Goal: Task Accomplishment & Management: Use online tool/utility

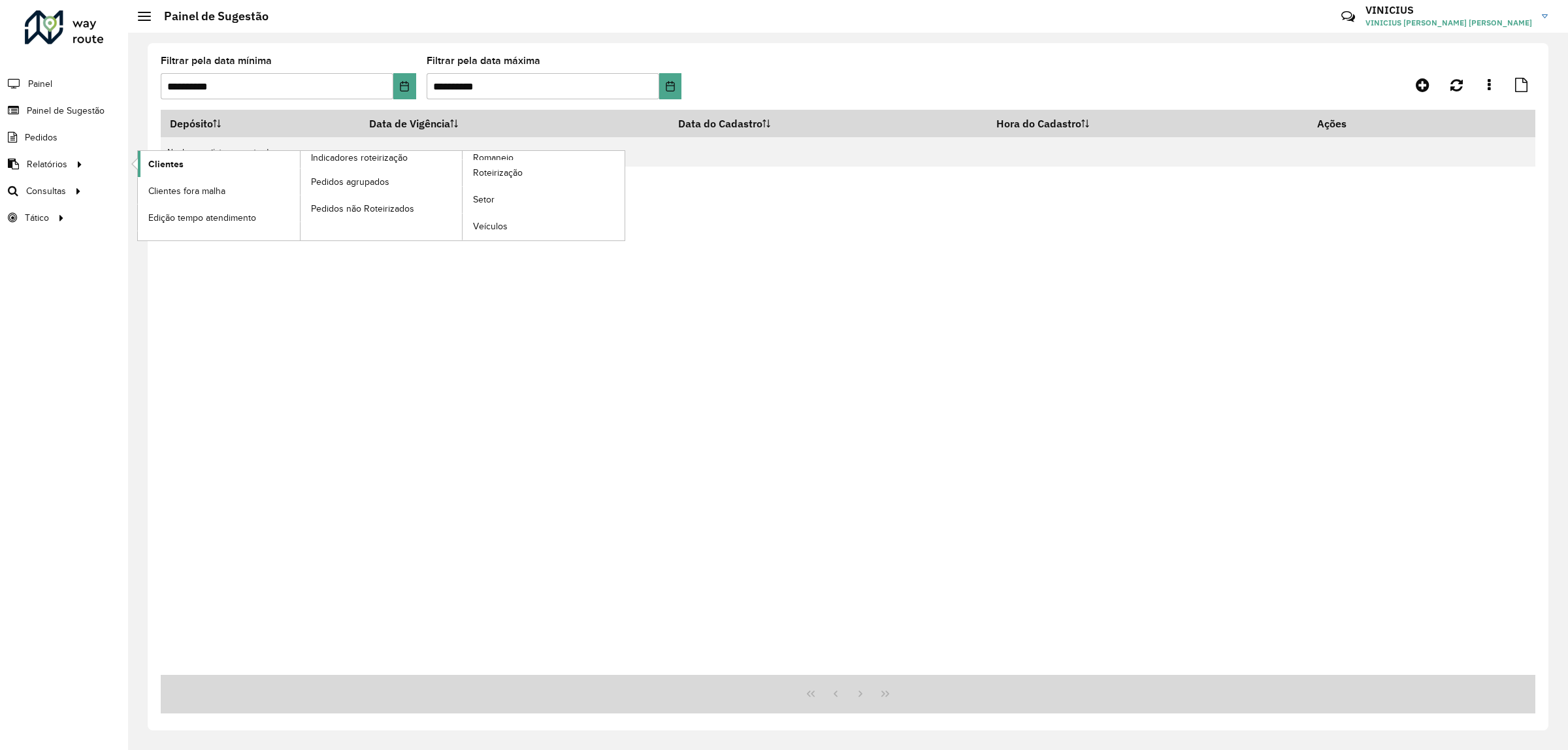
click at [155, 163] on span "Clientes" at bounding box center [166, 164] width 35 height 13
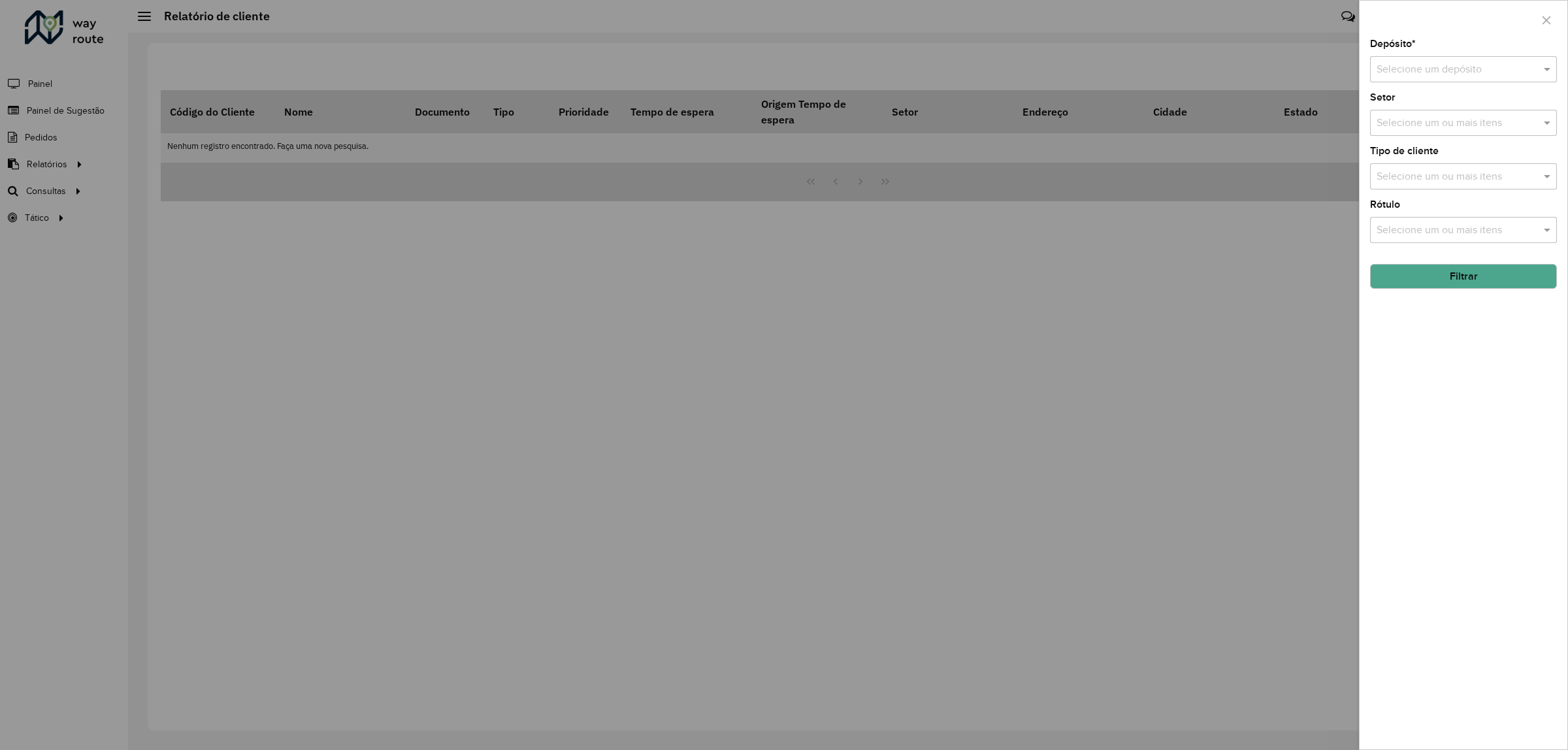
click at [1421, 72] on input "text" at bounding box center [1450, 70] width 148 height 15
click at [1415, 133] on span "CDD Vitória da Conquista" at bounding box center [1434, 129] width 117 height 11
click at [1435, 279] on button "Filtrar" at bounding box center [1464, 276] width 187 height 25
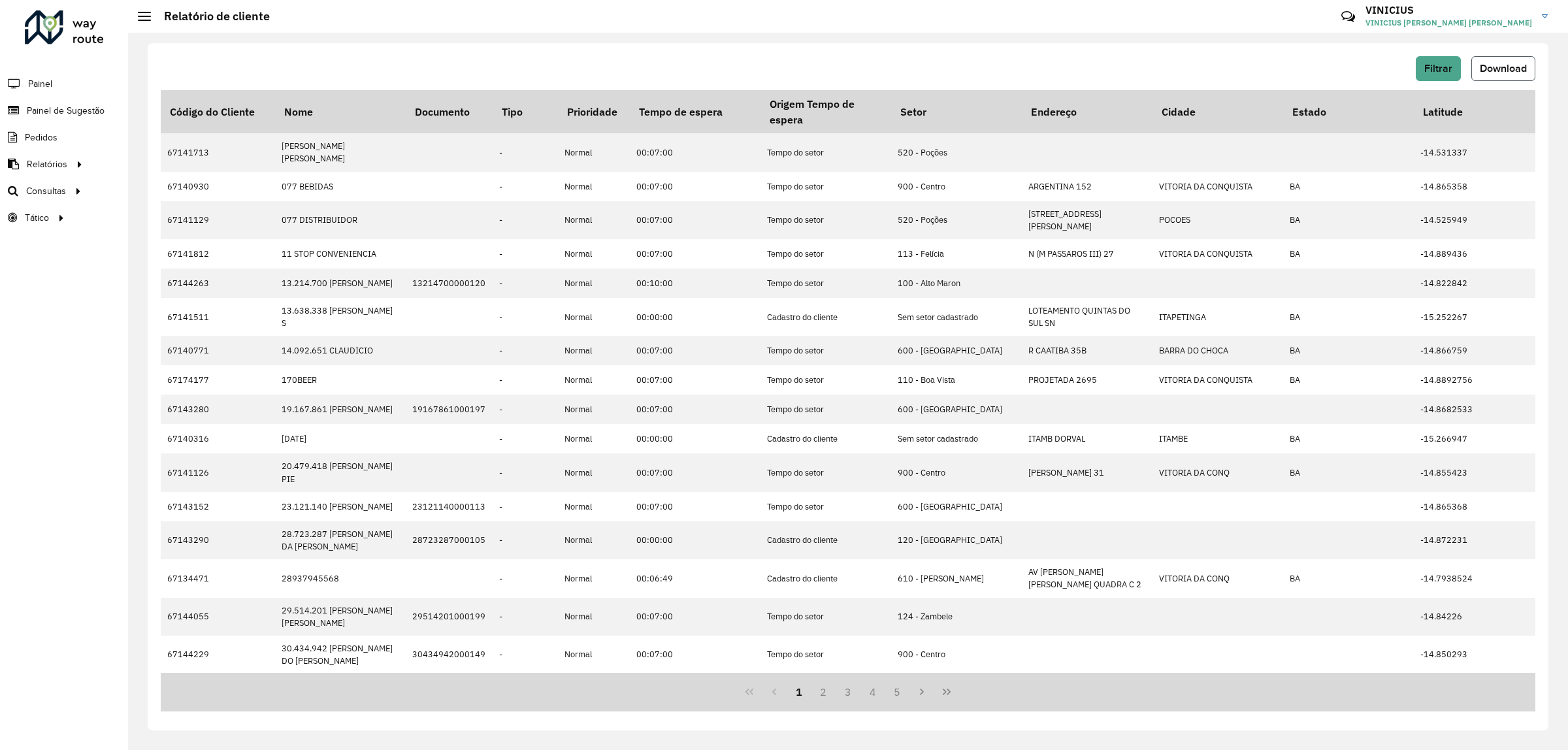
click at [1477, 72] on button "Download" at bounding box center [1504, 68] width 64 height 25
click at [157, 194] on span "Roteirização" at bounding box center [175, 191] width 53 height 13
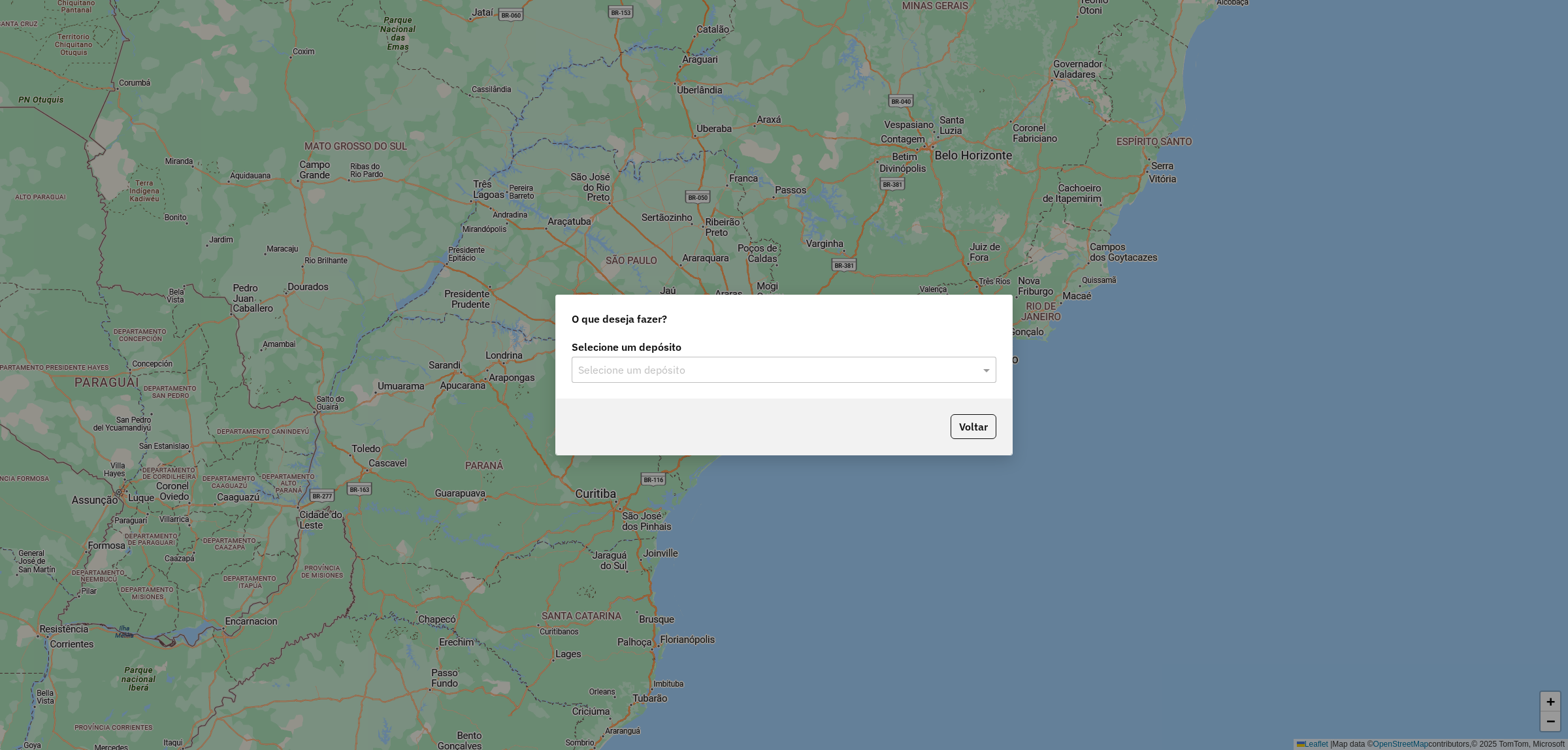
click at [635, 370] on input "text" at bounding box center [771, 370] width 386 height 15
click at [634, 426] on span "CDD Vitória da Conquista" at bounding box center [636, 429] width 117 height 11
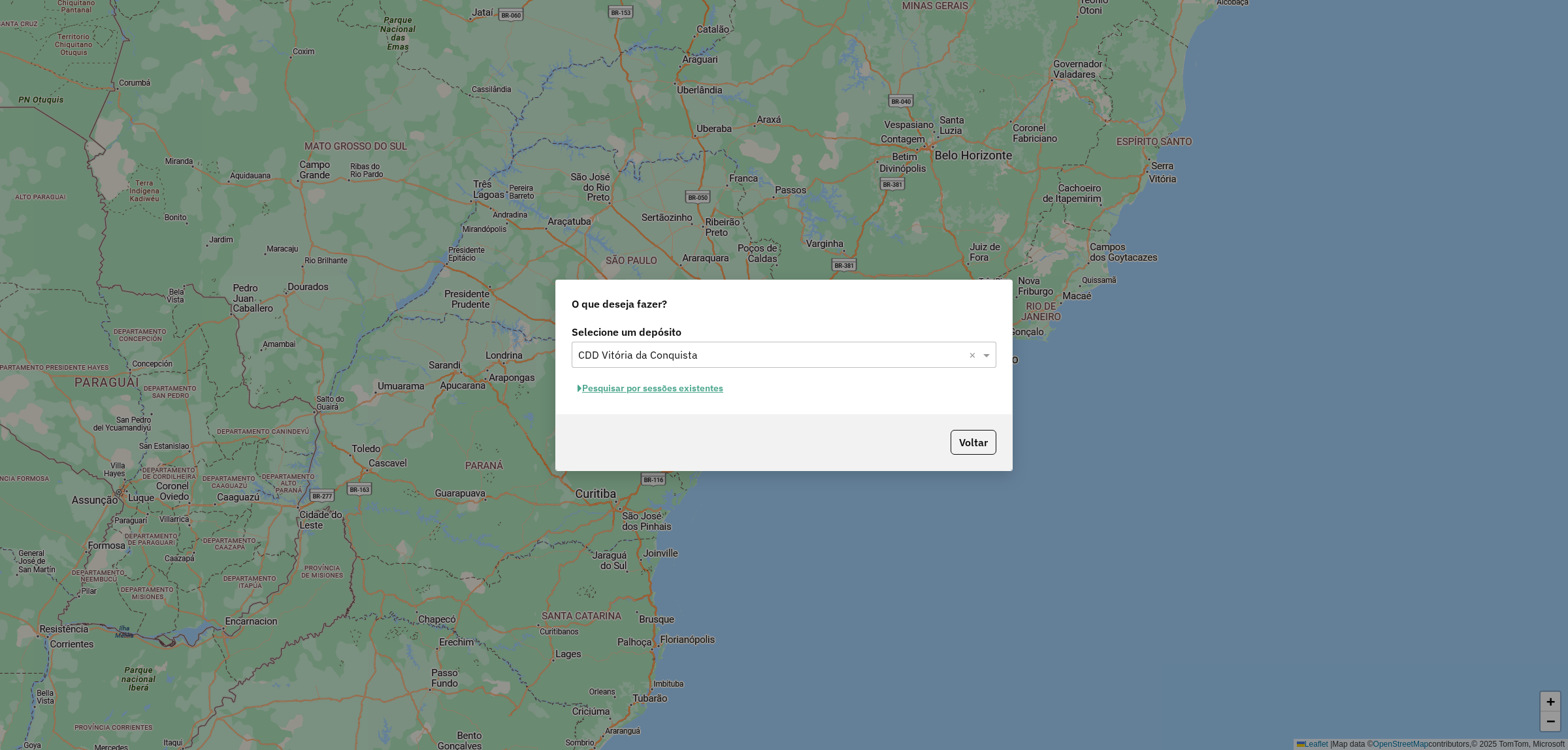
click at [631, 393] on button "Pesquisar por sessões existentes" at bounding box center [650, 388] width 157 height 20
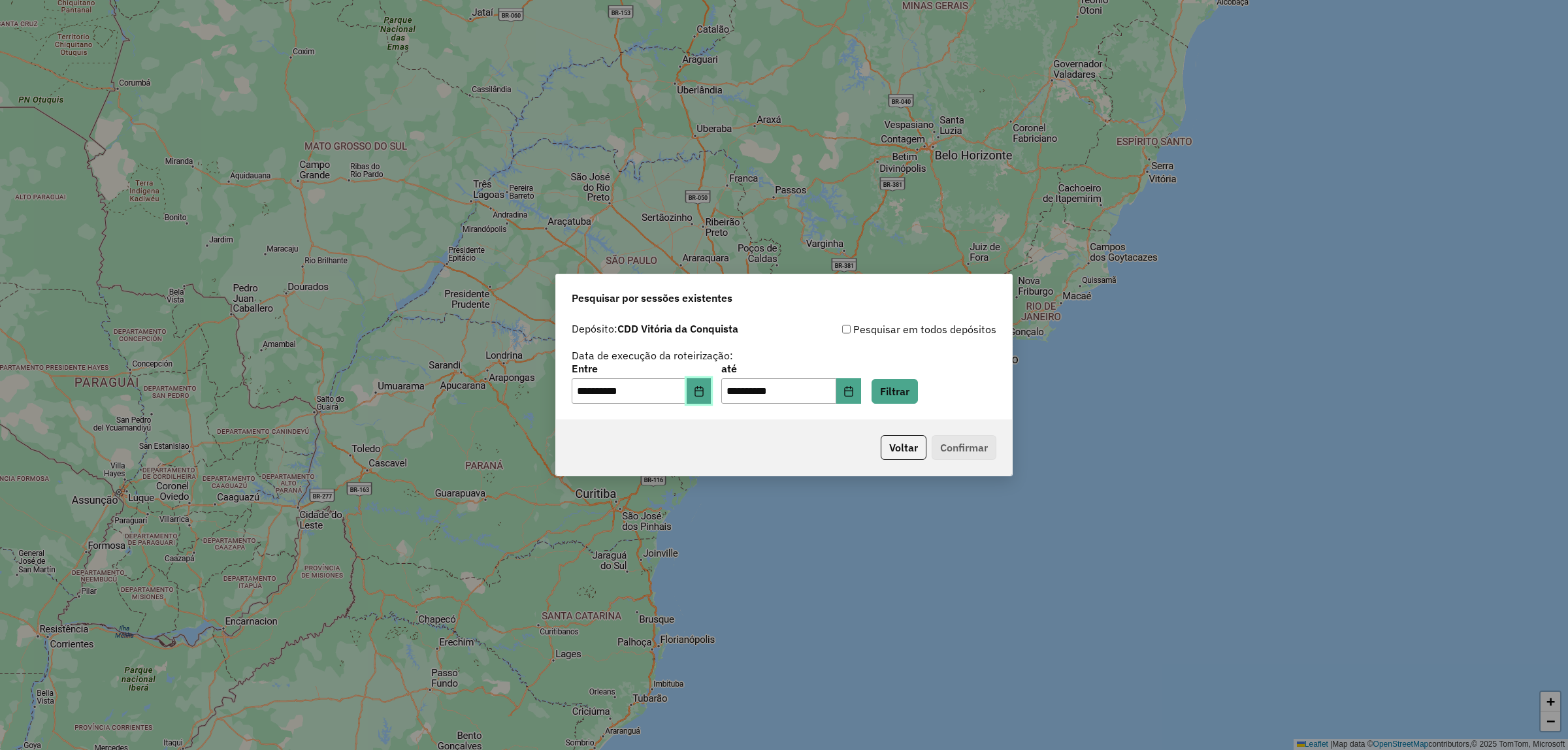
click at [704, 391] on icon "Choose Date" at bounding box center [699, 392] width 11 height 11
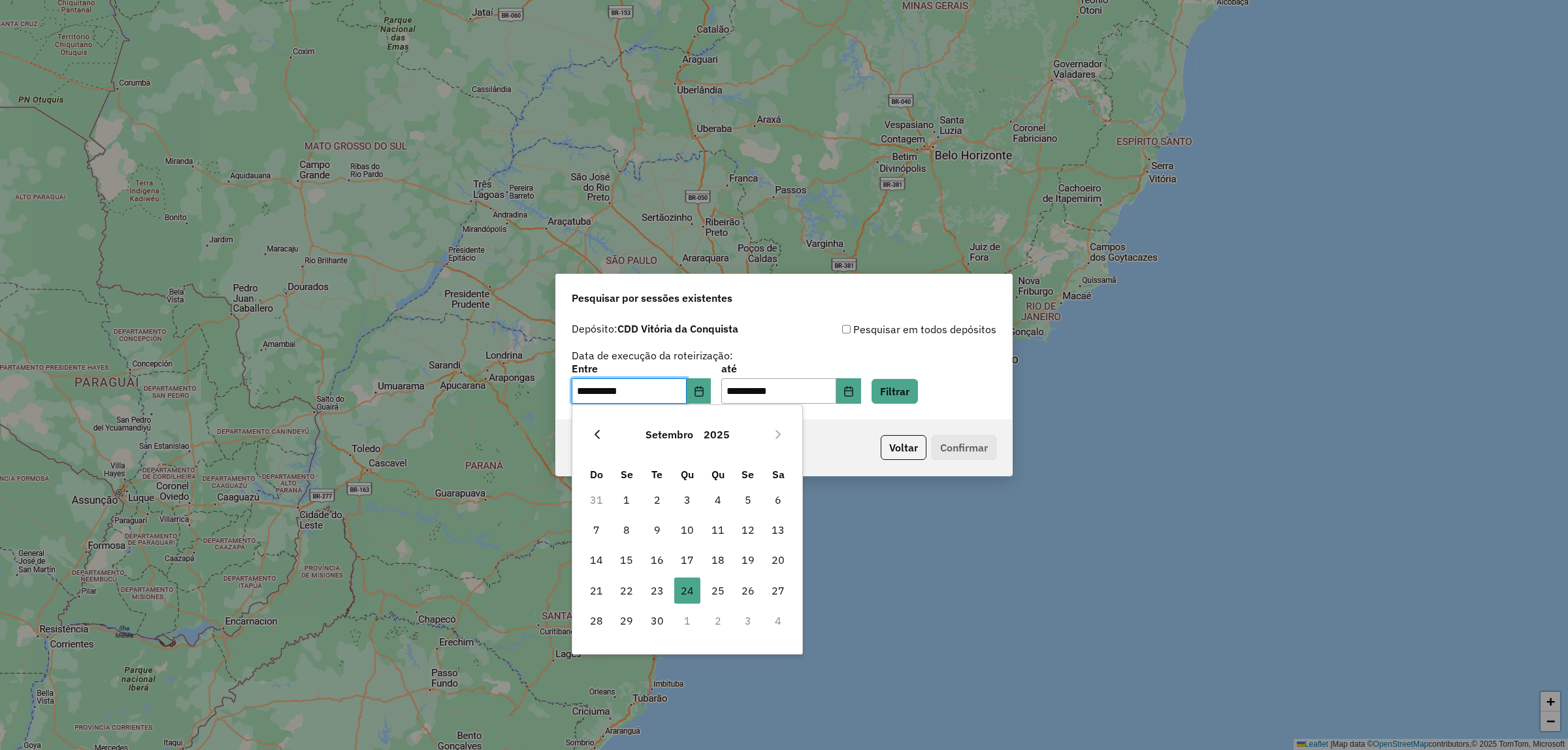
click at [599, 432] on icon "Previous Month" at bounding box center [597, 435] width 11 height 11
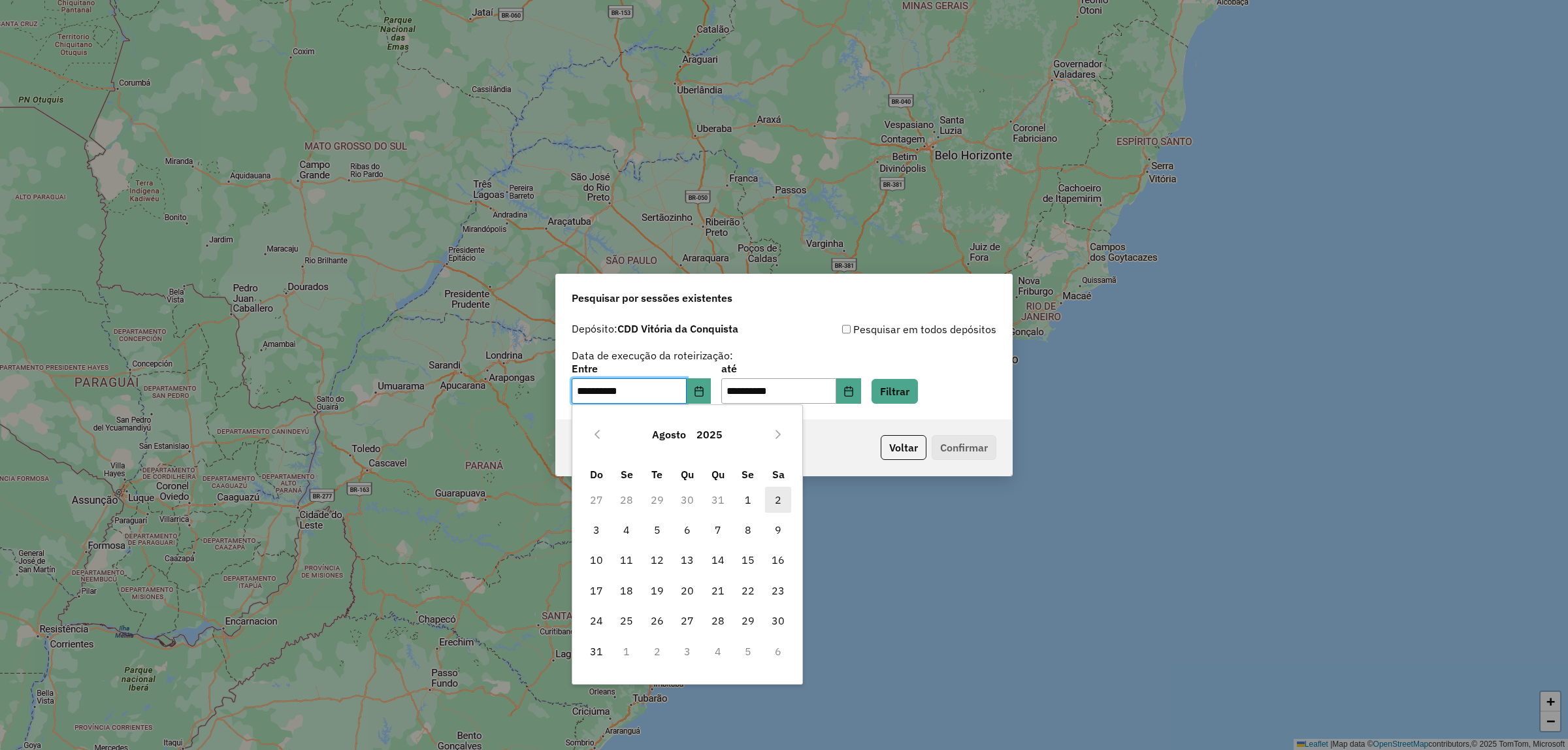
click at [773, 500] on span "2" at bounding box center [778, 500] width 26 height 26
type input "**********"
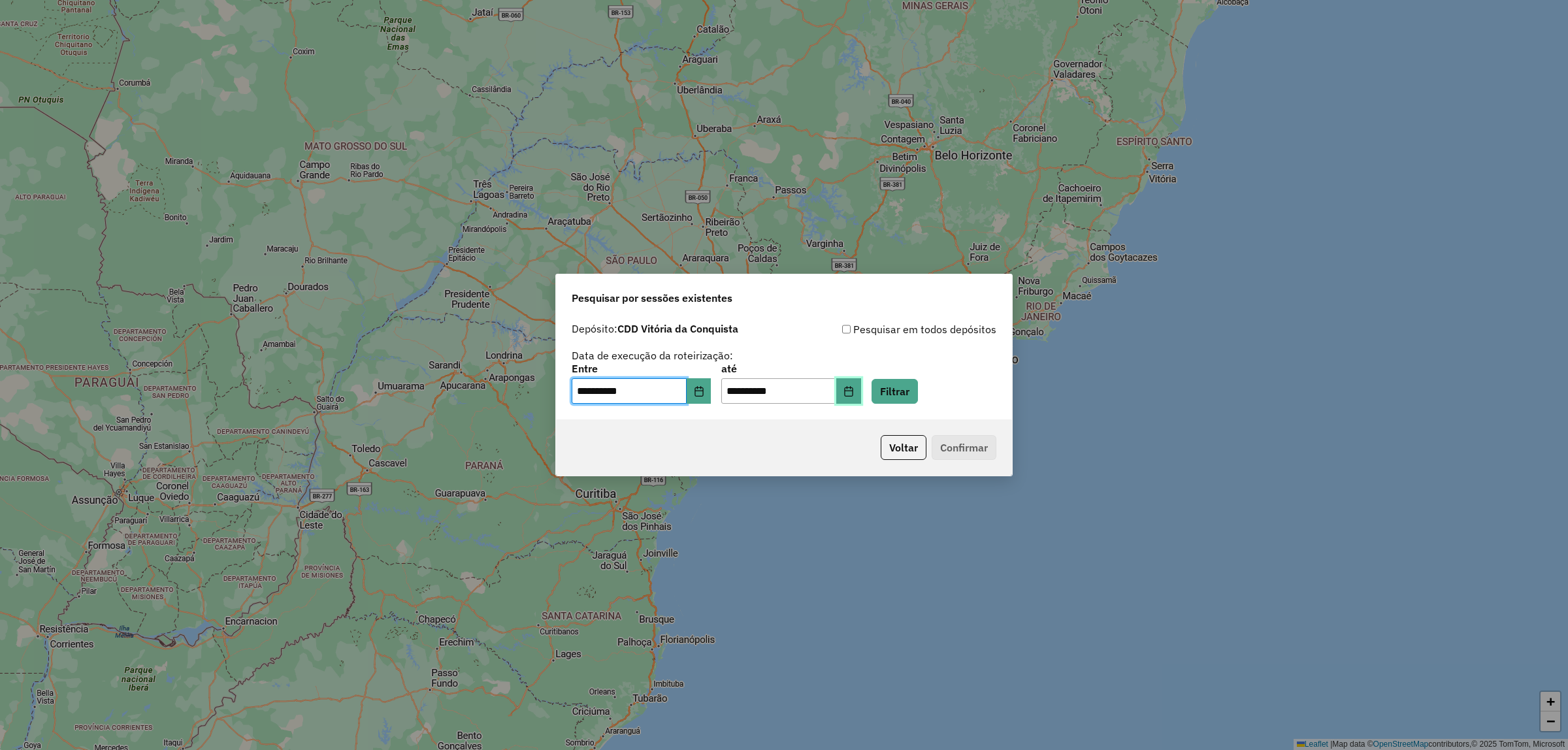
click at [853, 390] on icon "Choose Date" at bounding box center [848, 392] width 9 height 11
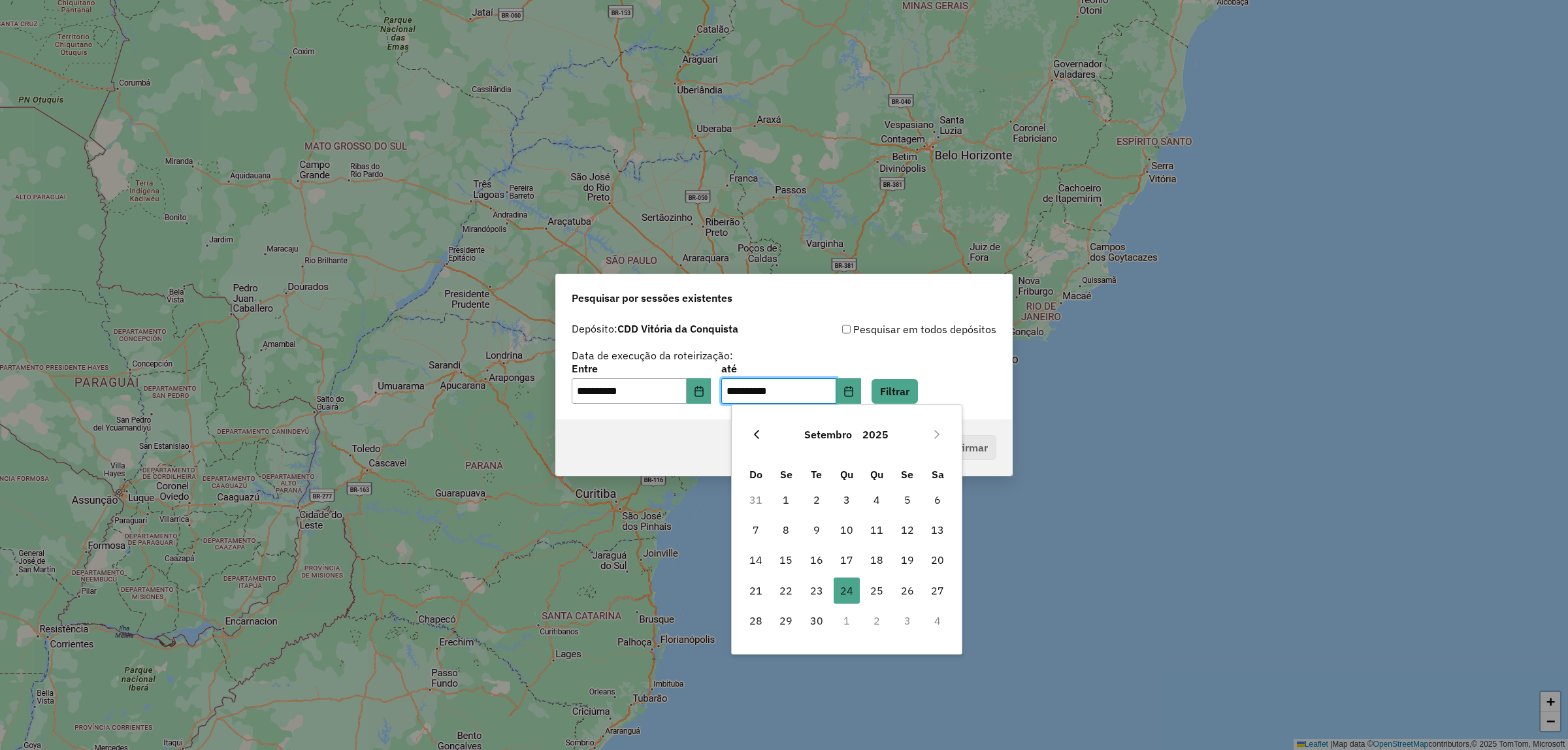
click at [753, 436] on icon "Previous Month" at bounding box center [757, 435] width 11 height 11
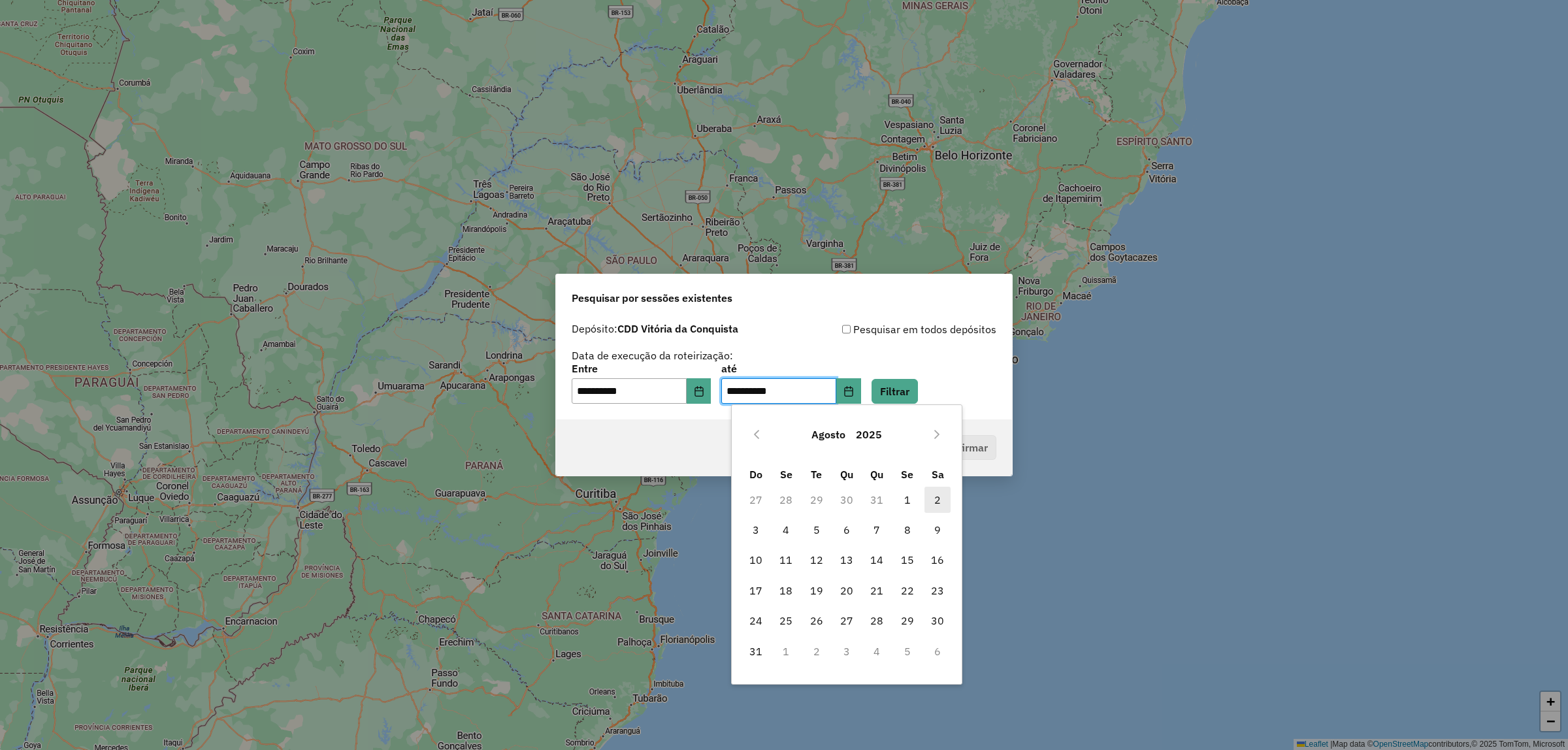
click at [939, 505] on span "2" at bounding box center [937, 500] width 26 height 26
type input "**********"
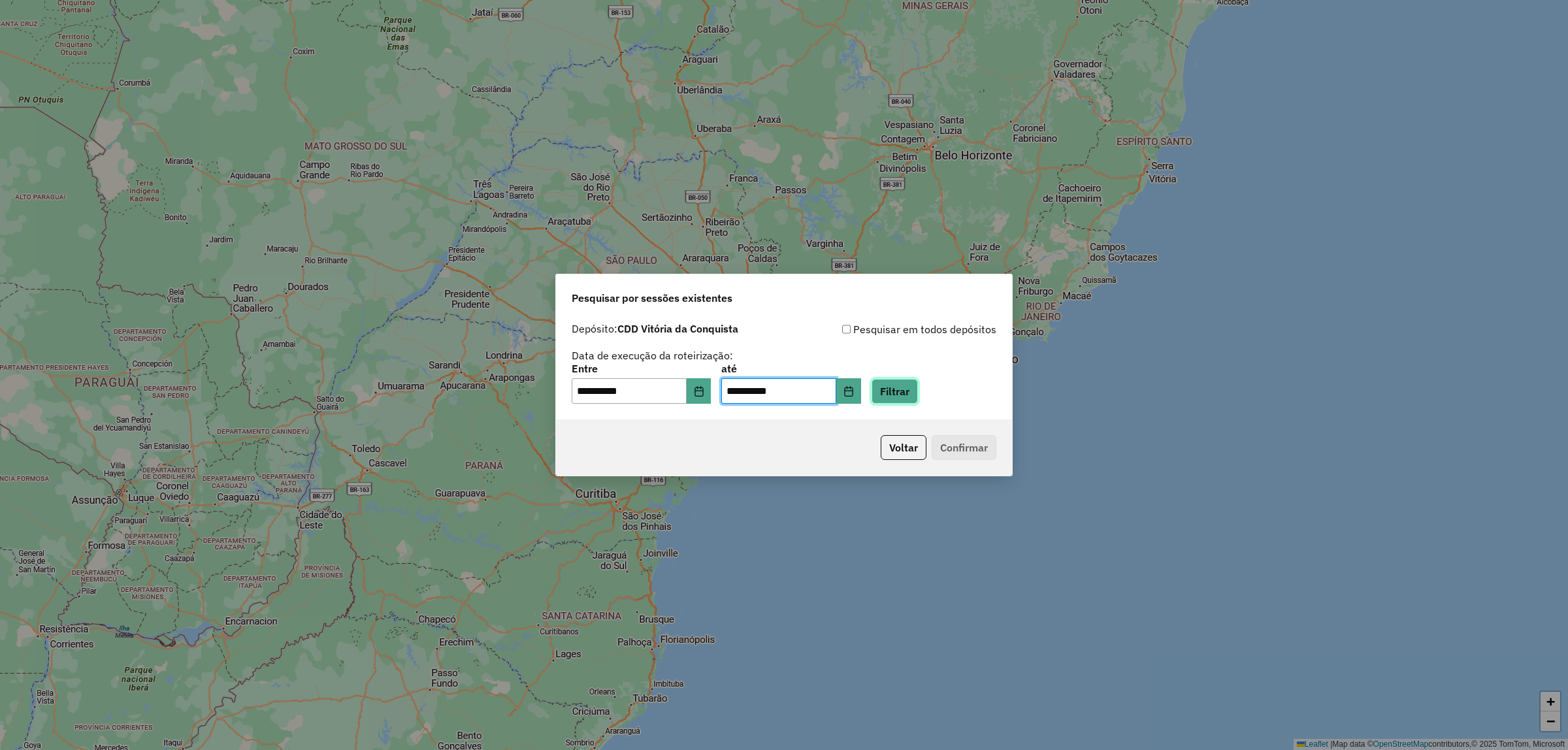
click at [913, 390] on button "Filtrar" at bounding box center [894, 391] width 46 height 25
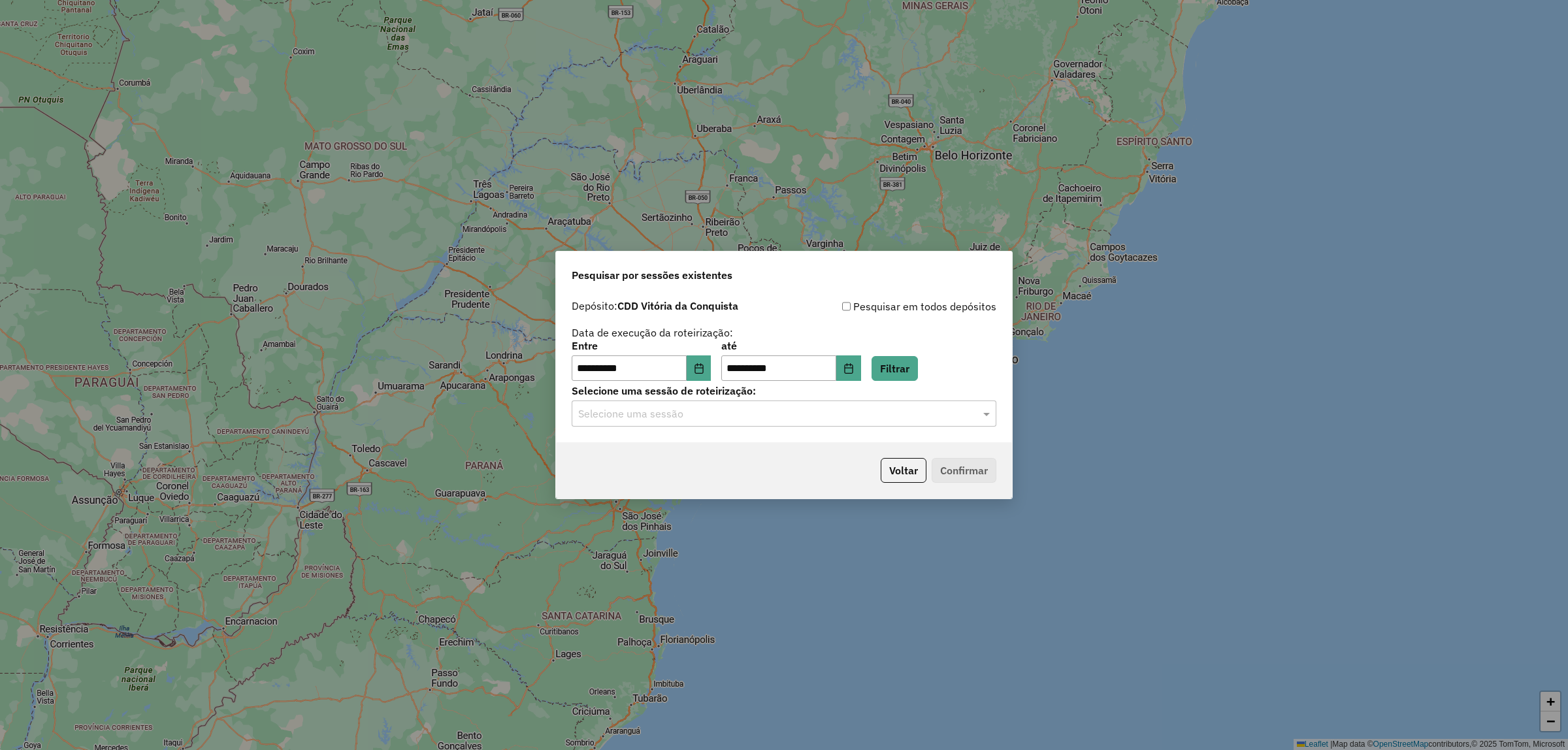
click at [686, 415] on input "text" at bounding box center [771, 414] width 386 height 15
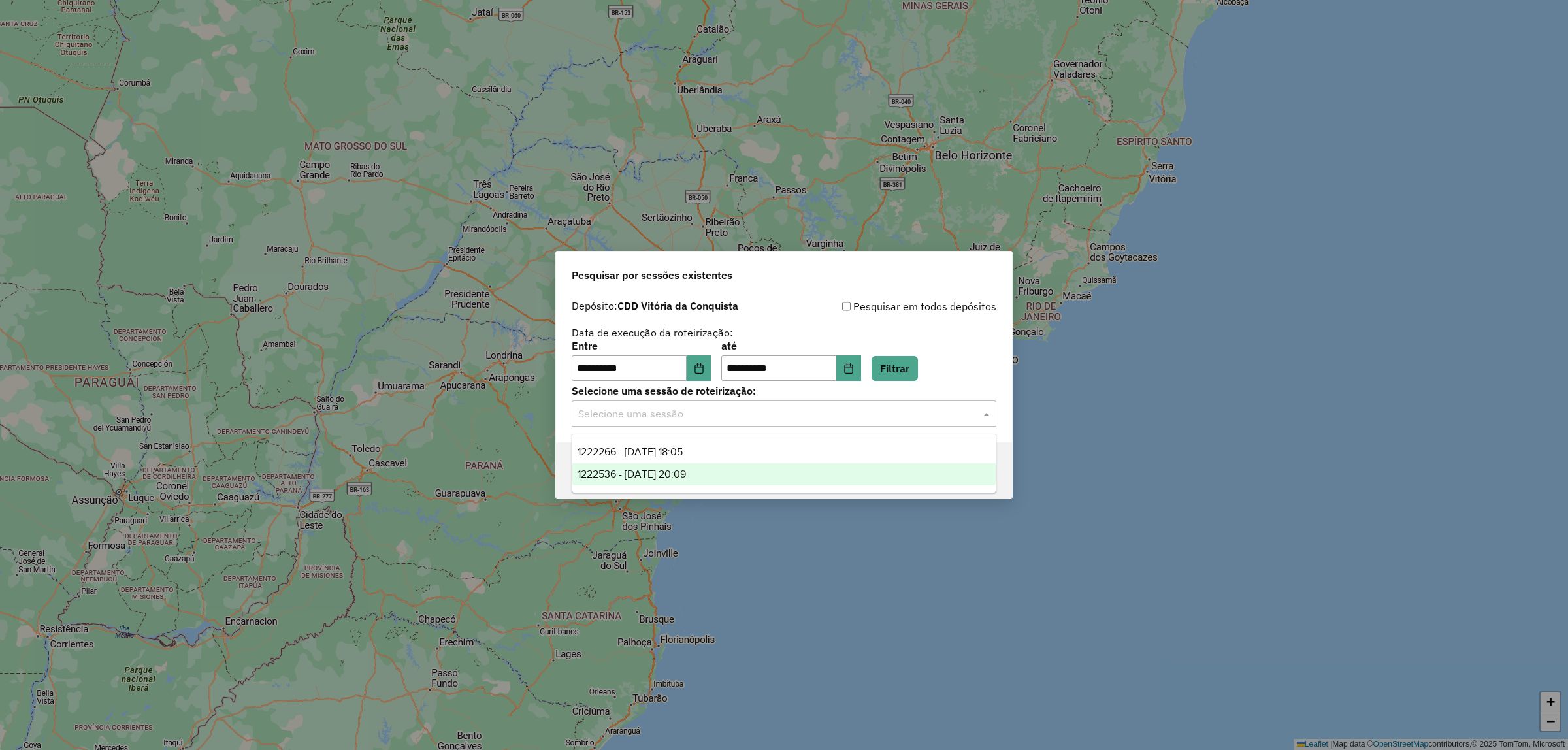
click at [658, 471] on span "1222536 - 02/08/2025 20:09" at bounding box center [632, 474] width 108 height 11
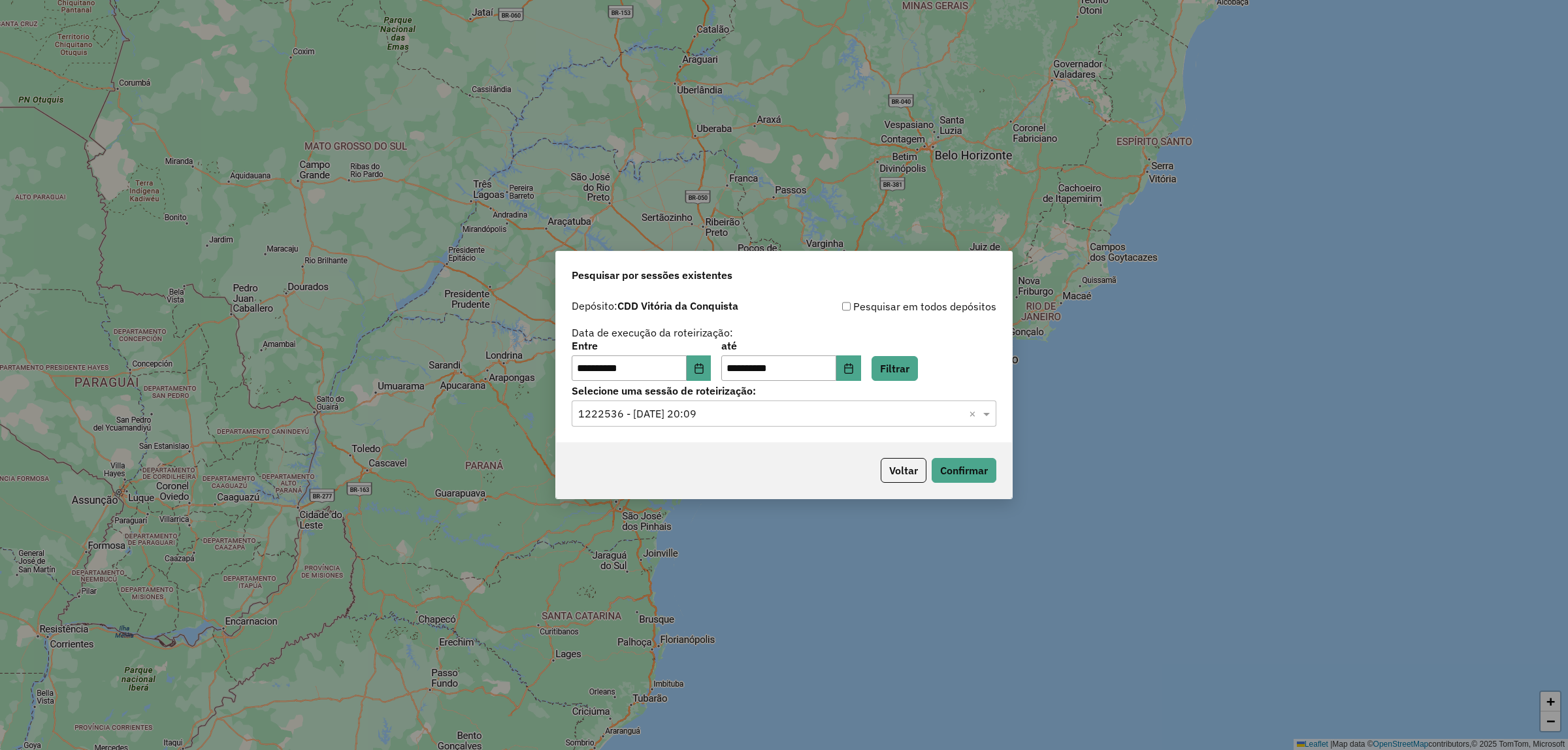
click at [850, 414] on input "text" at bounding box center [771, 414] width 386 height 15
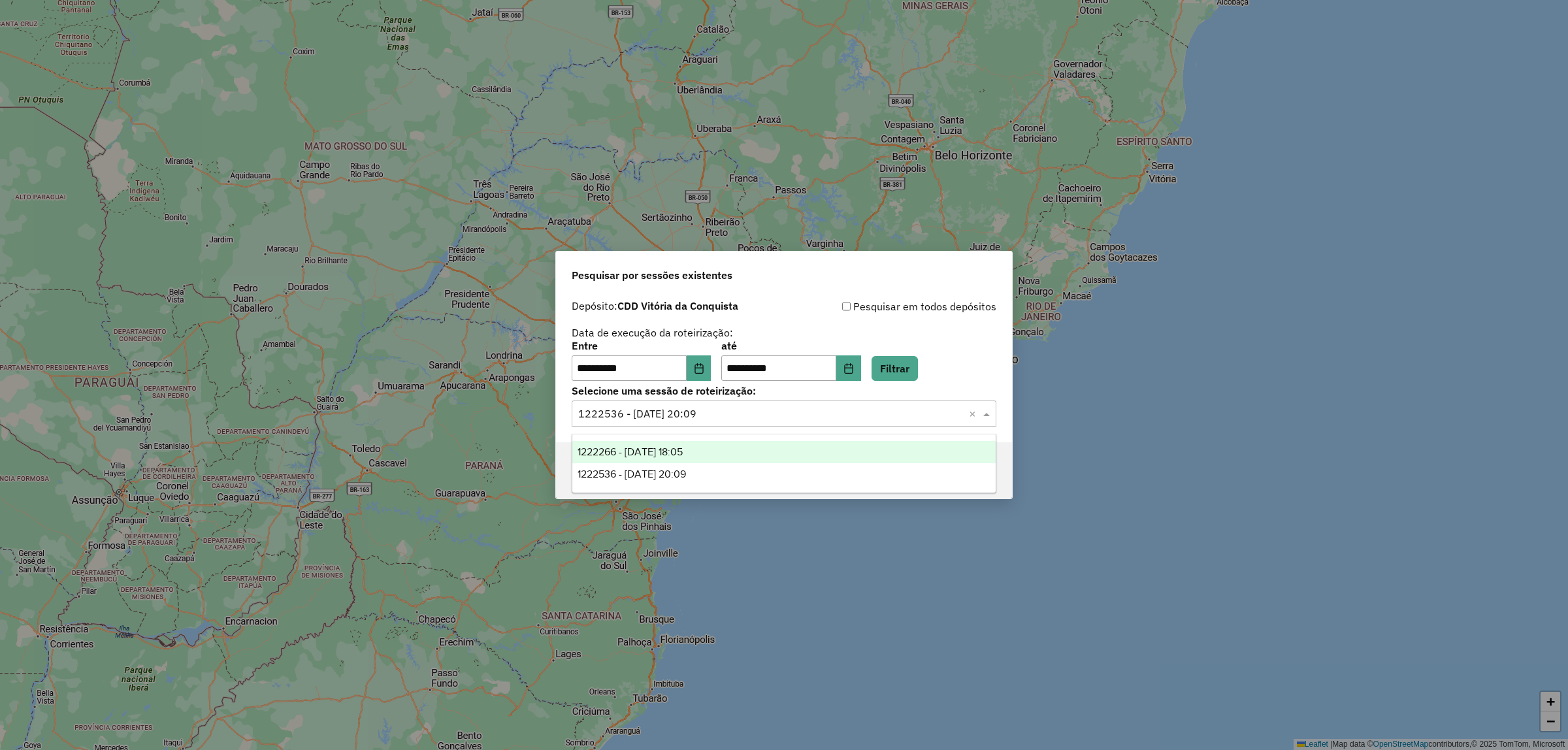
click at [812, 448] on div "1222266 - 02/08/2025 18:05" at bounding box center [784, 452] width 423 height 22
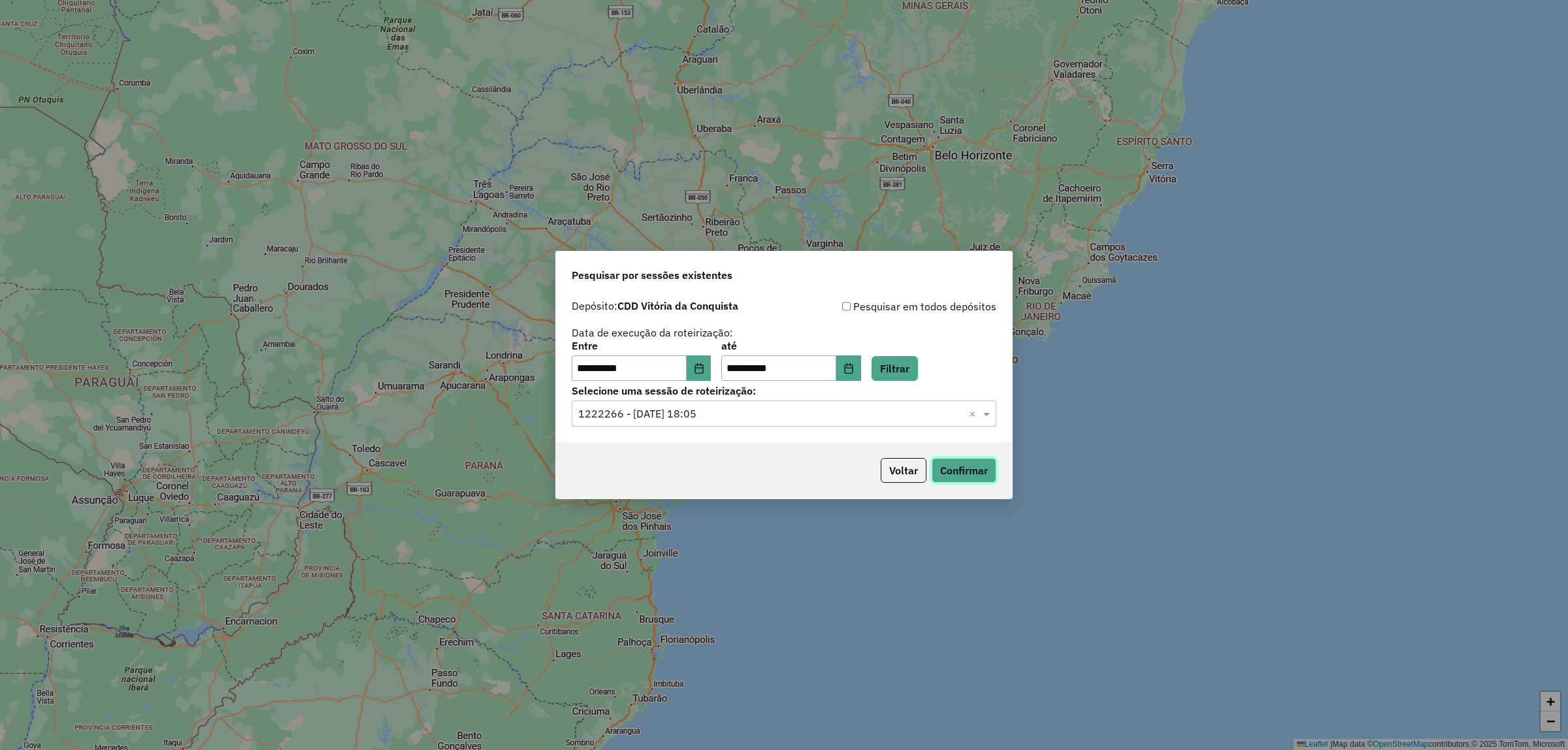
click at [968, 475] on button "Confirmar" at bounding box center [964, 470] width 65 height 25
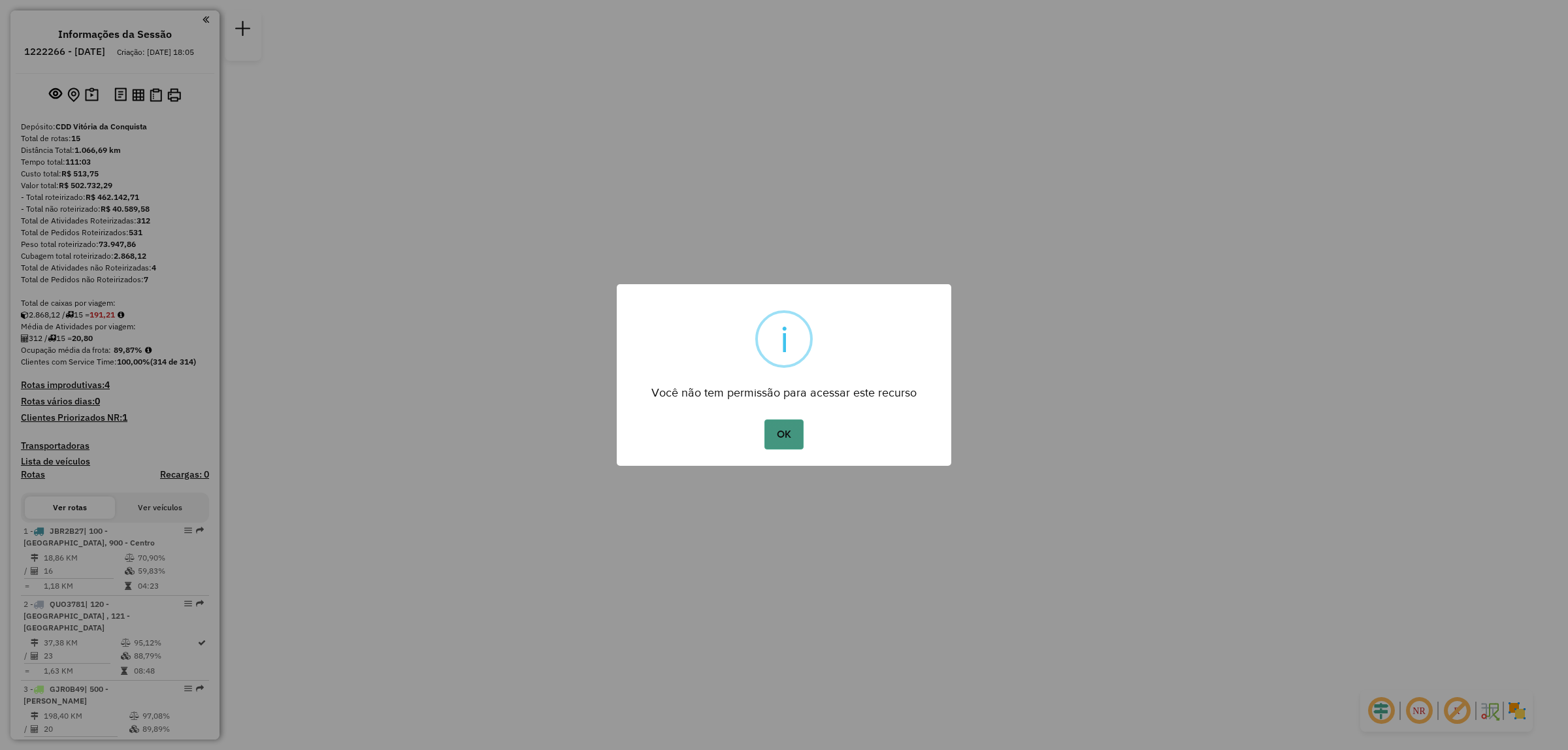
click at [776, 435] on button "OK" at bounding box center [784, 435] width 39 height 30
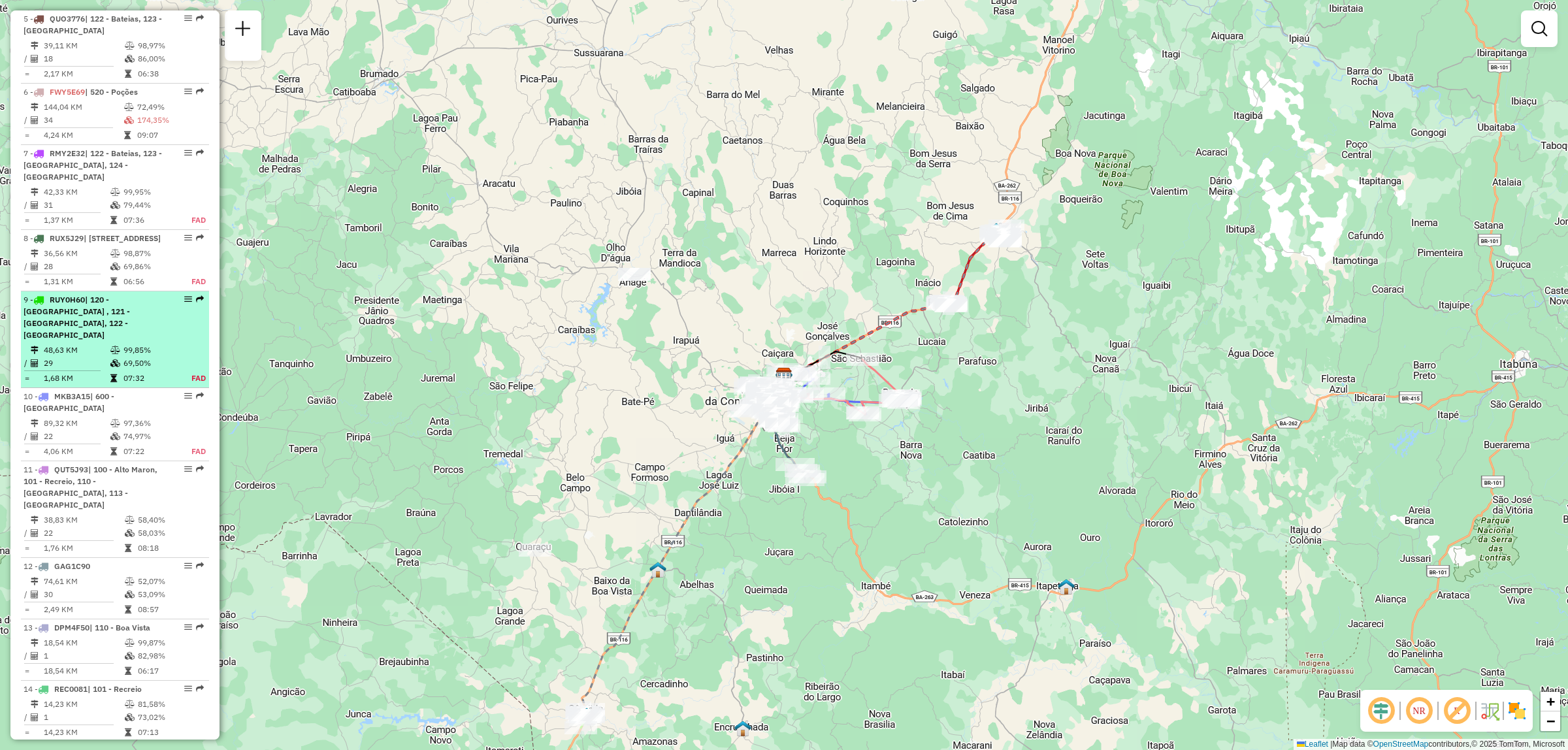
scroll to position [980, 0]
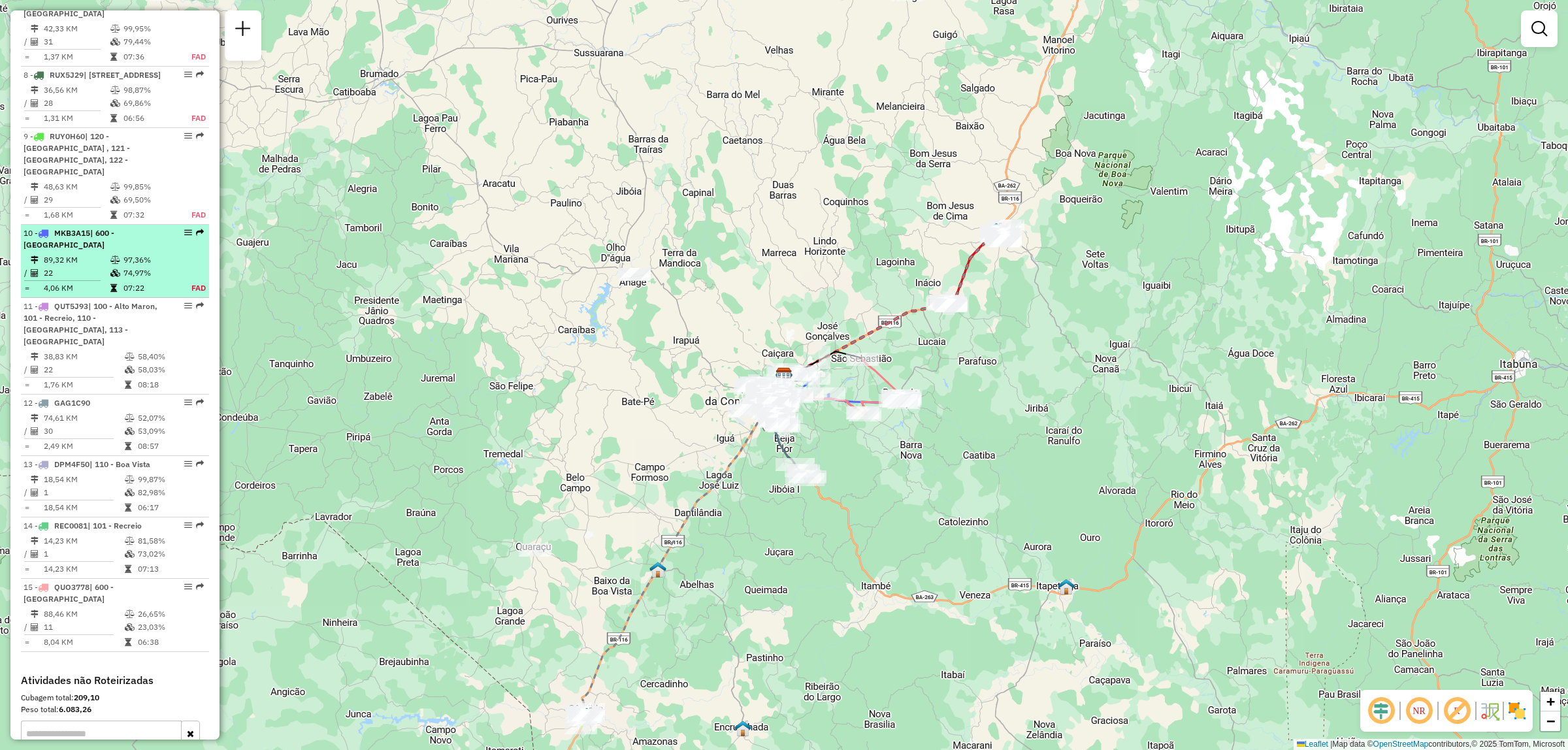
click at [95, 254] on td "89,32 KM" at bounding box center [76, 260] width 67 height 13
select select "**********"
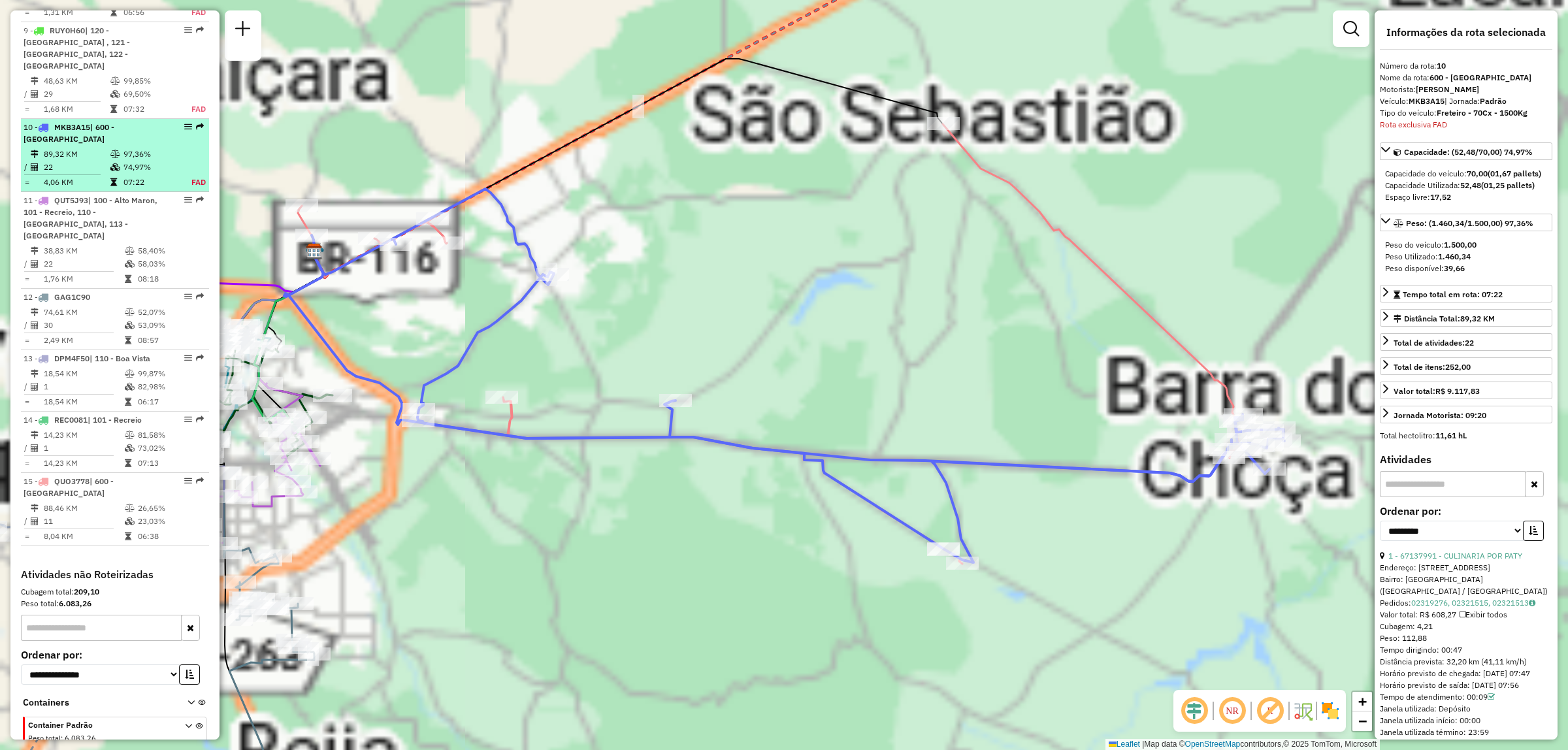
scroll to position [1086, 0]
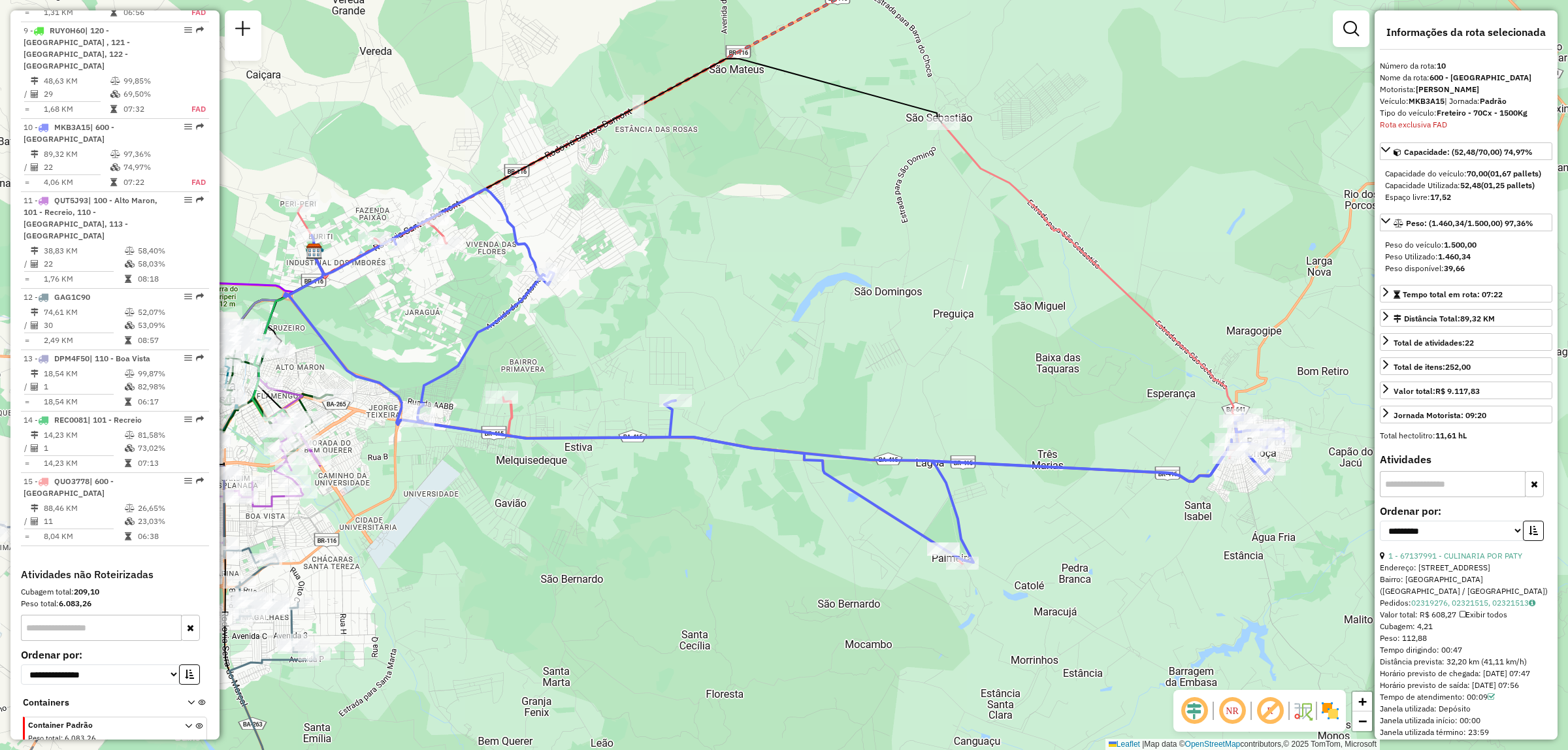
click at [1462, 498] on input "text" at bounding box center [1453, 484] width 146 height 26
type input "*****"
click at [1451, 560] on link "18 - 67135719 - [PERSON_NAME]" at bounding box center [1449, 556] width 122 height 10
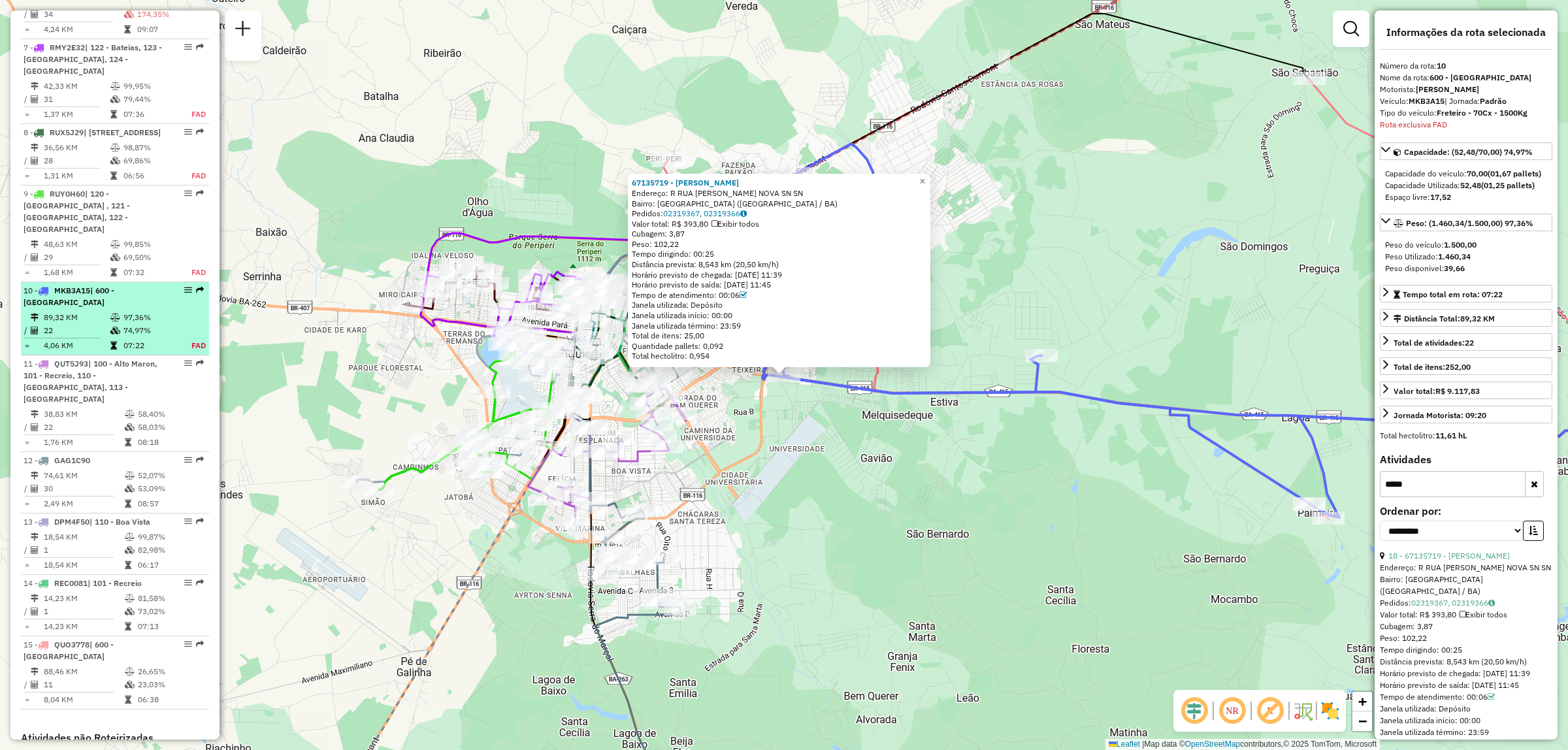
click at [103, 311] on td "89,32 KM" at bounding box center [76, 318] width 67 height 13
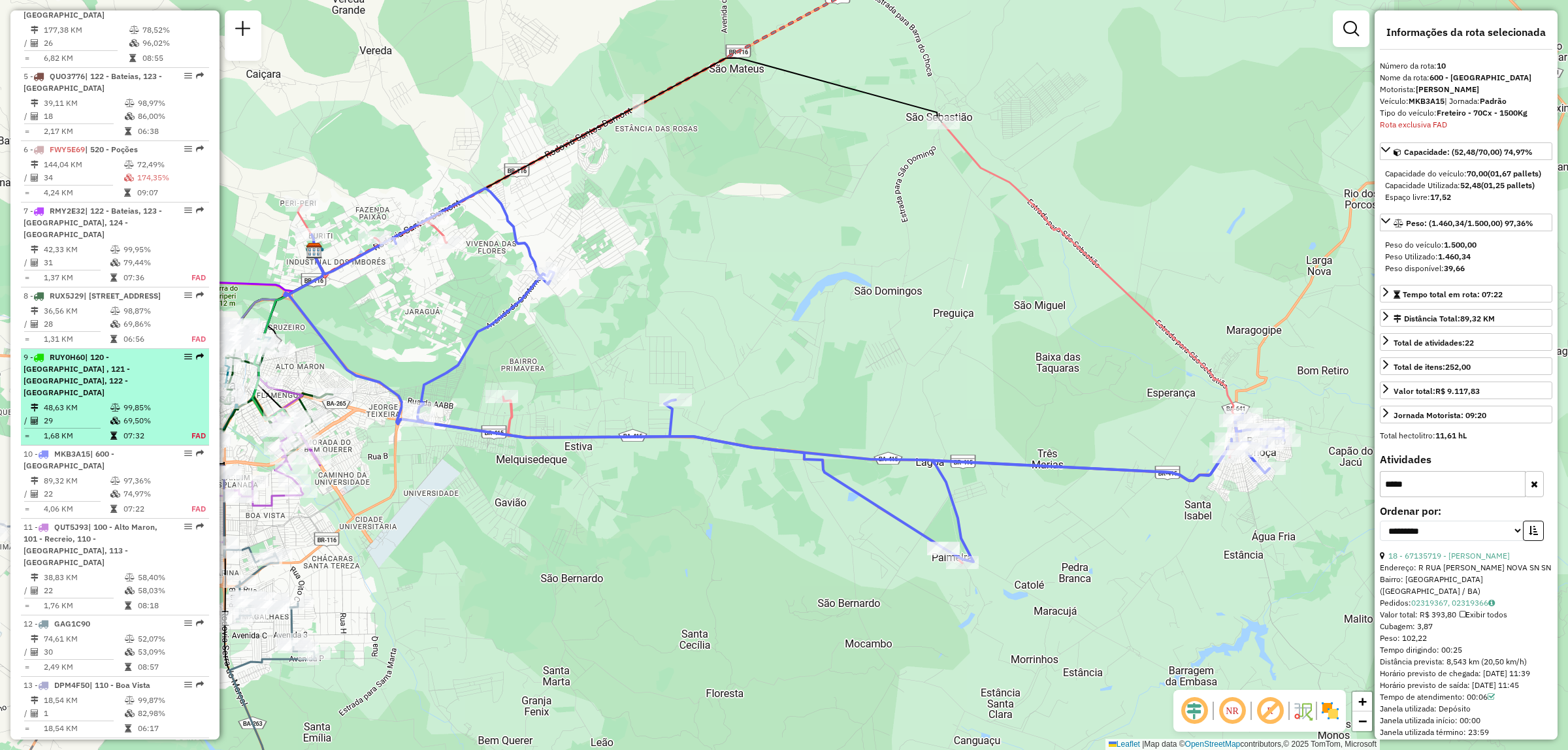
scroll to position [923, 0]
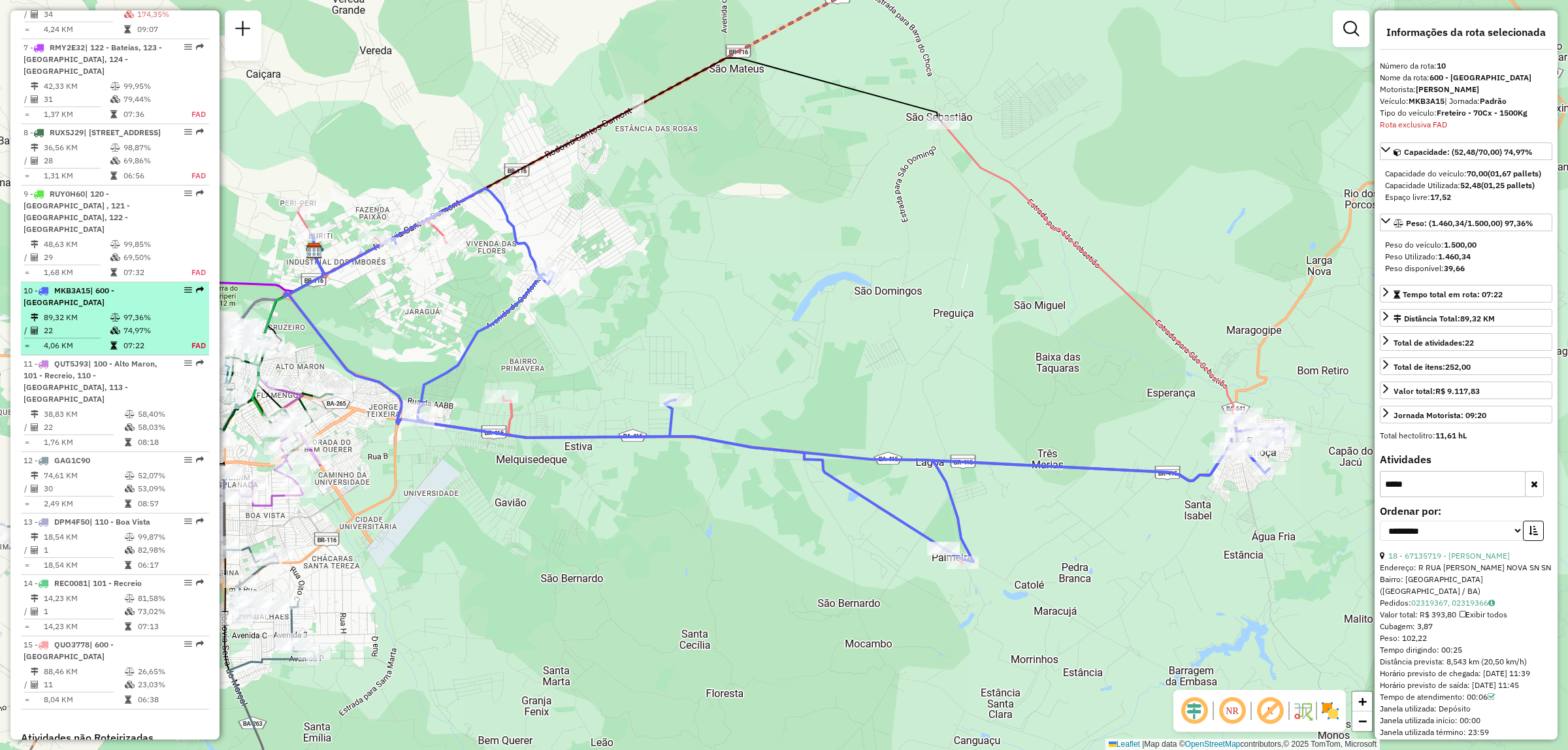
drag, startPoint x: 191, startPoint y: 265, endPoint x: 184, endPoint y: 271, distance: 9.2
click at [184, 285] on div "10 - MKB3A15 | 600 - [GEOGRAPHIC_DATA]" at bounding box center [114, 297] width 183 height 23
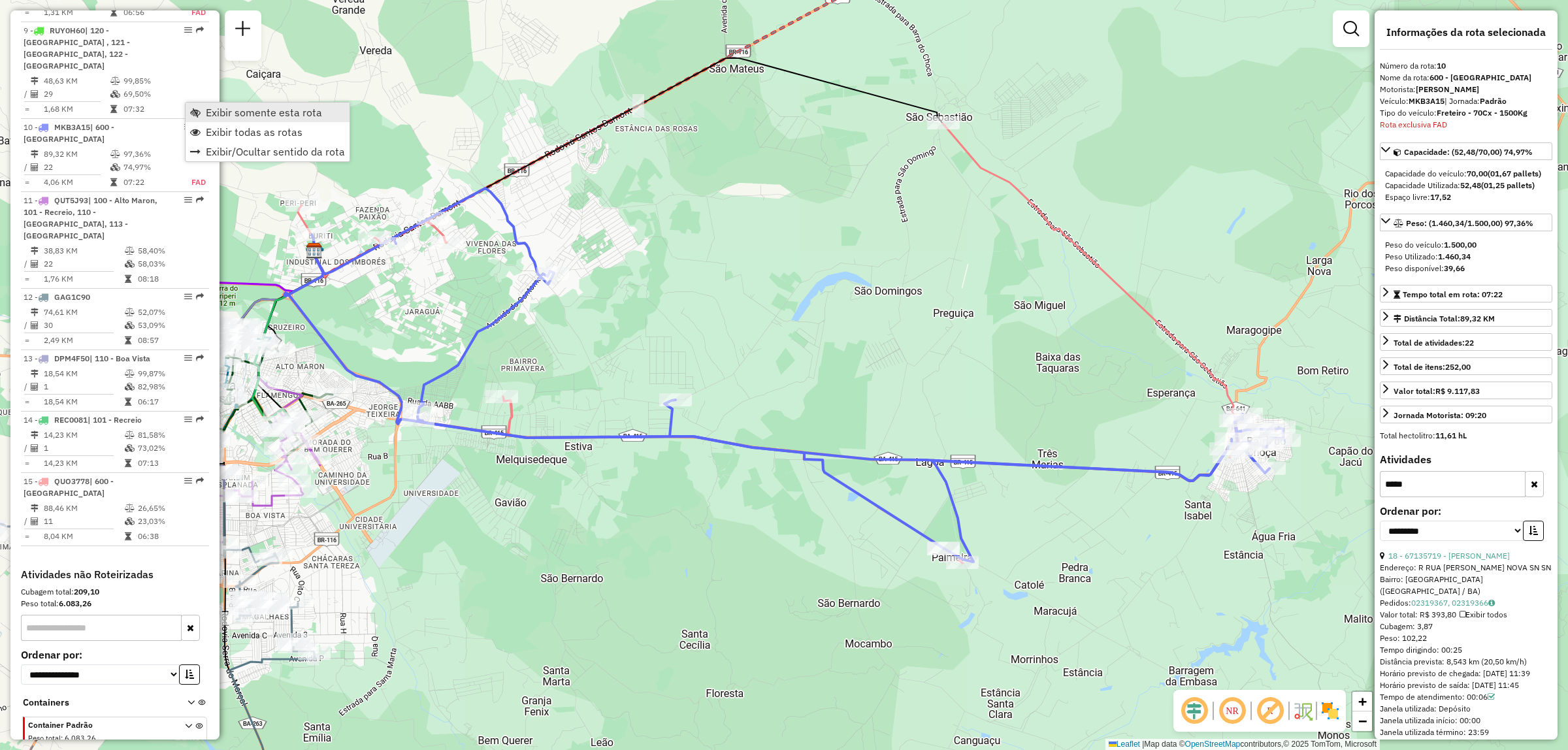
click at [231, 117] on span "Exibir somente esta rota" at bounding box center [264, 112] width 116 height 11
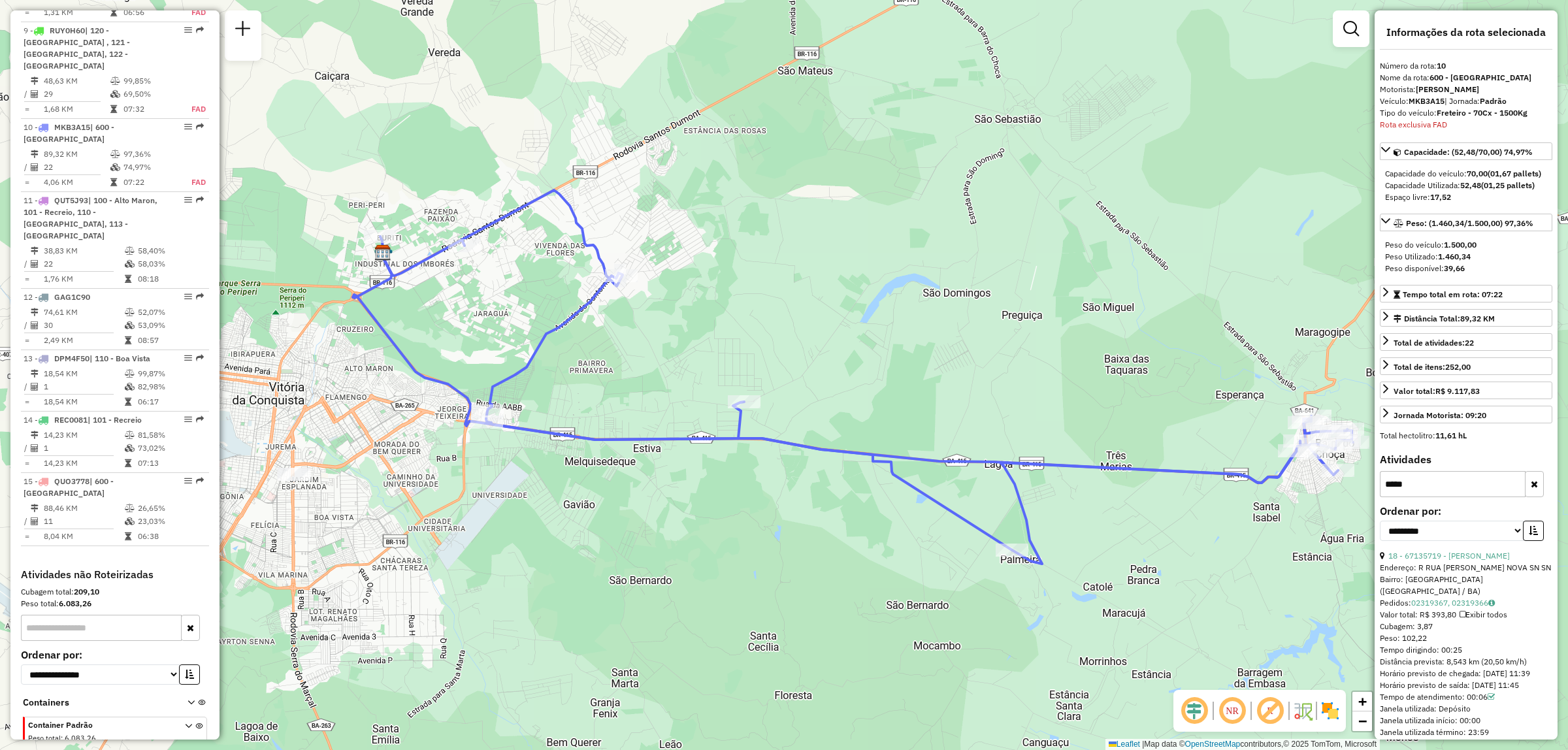
drag, startPoint x: 418, startPoint y: 495, endPoint x: 482, endPoint y: 497, distance: 64.0
click at [482, 497] on div "Janela de atendimento Grade de atendimento Capacidade Transportadoras Veículos …" at bounding box center [784, 375] width 1568 height 750
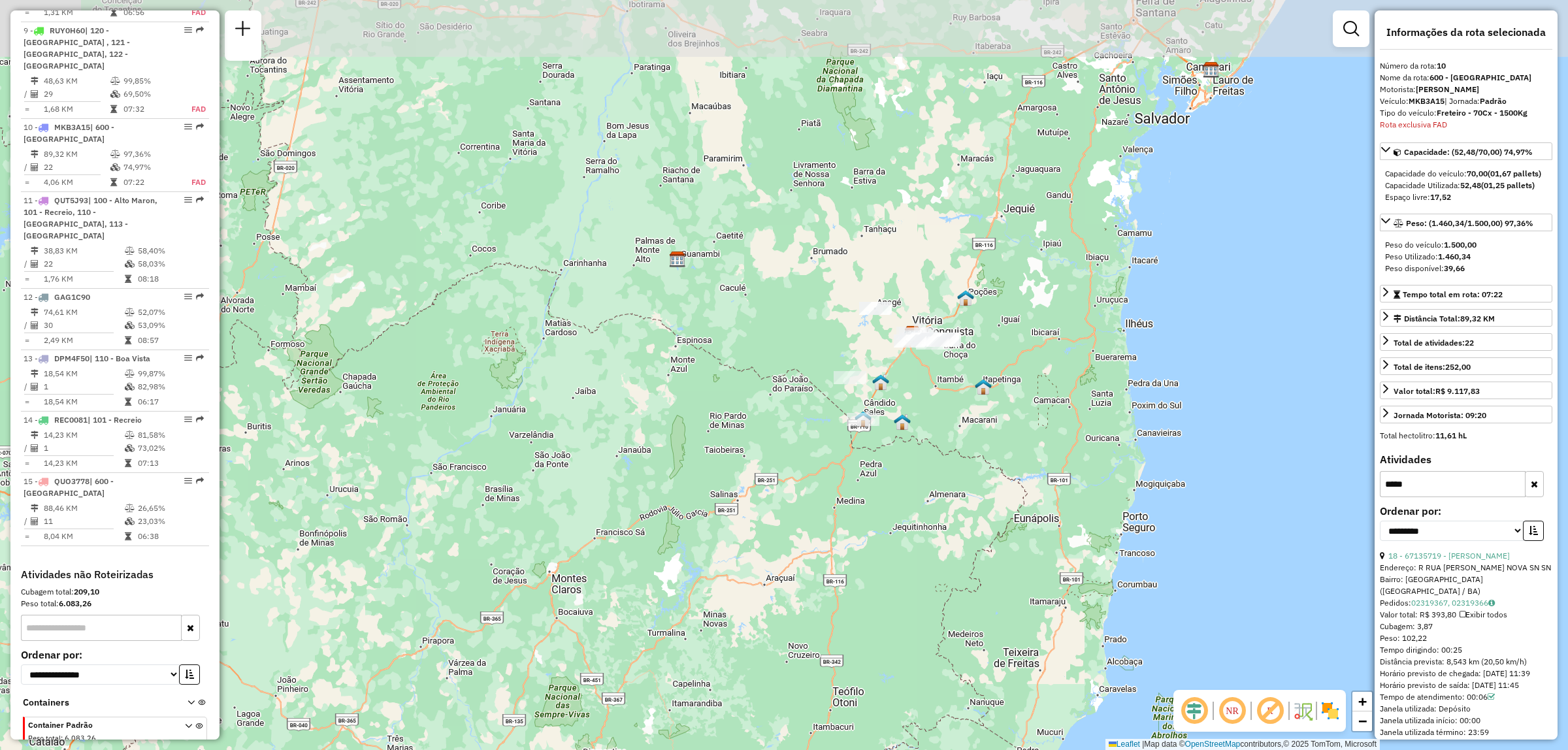
drag, startPoint x: 959, startPoint y: 331, endPoint x: 902, endPoint y: 440, distance: 123.0
click at [902, 440] on div "Janela de atendimento Grade de atendimento Capacidade Transportadoras Veículos …" at bounding box center [784, 375] width 1568 height 750
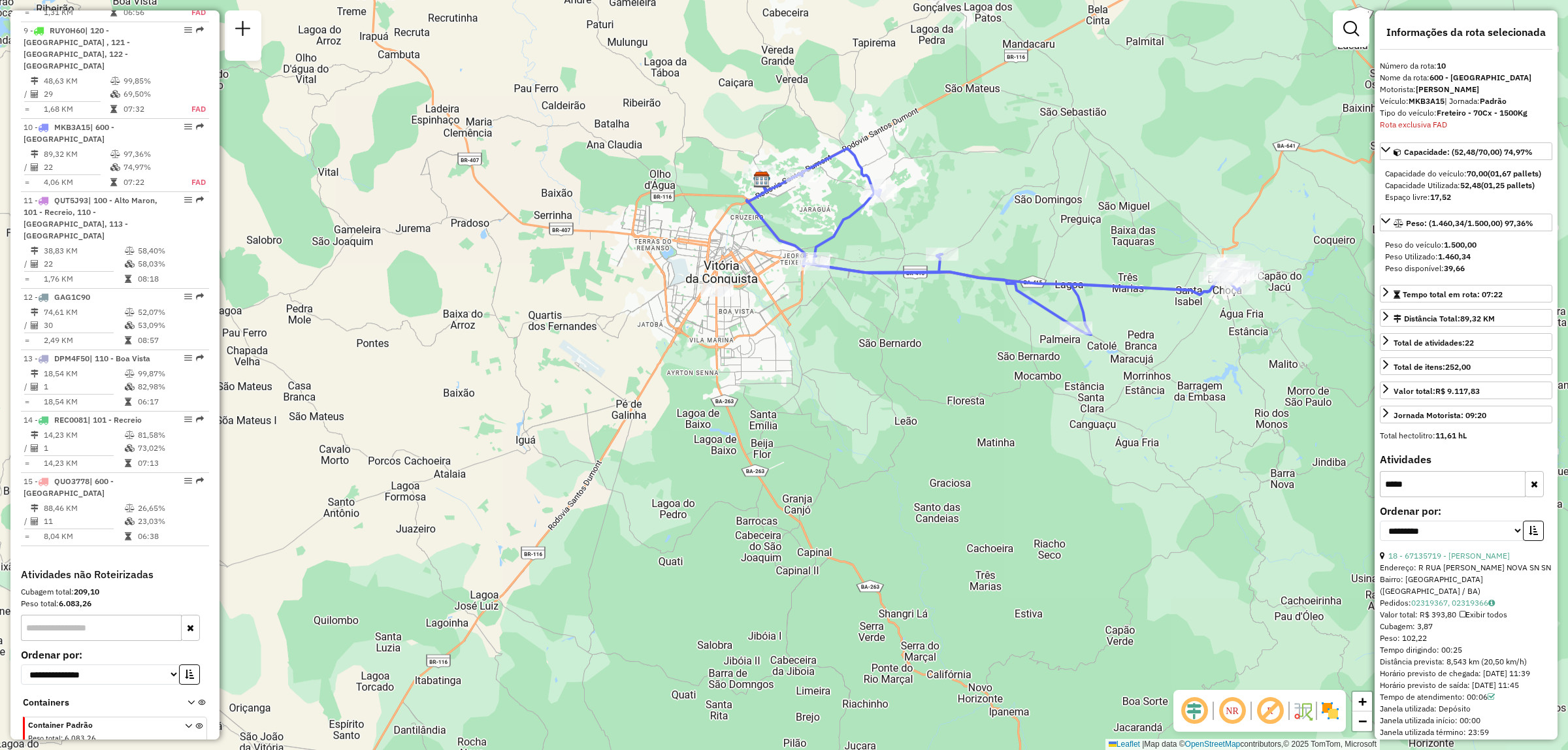
drag, startPoint x: 890, startPoint y: 236, endPoint x: 845, endPoint y: 327, distance: 101.5
click at [845, 327] on div "Janela de atendimento Grade de atendimento Capacidade Transportadoras Veículos …" at bounding box center [784, 375] width 1568 height 750
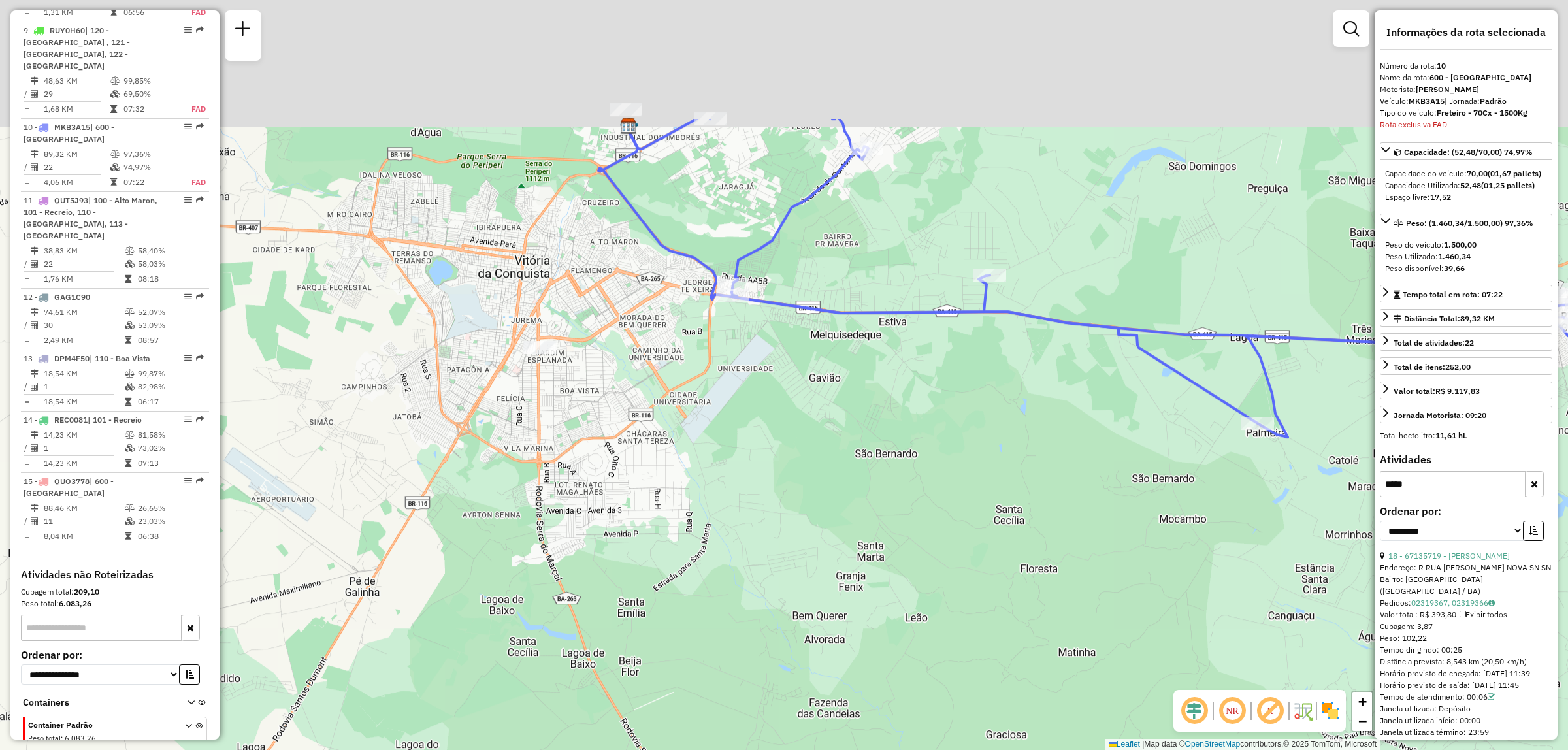
drag, startPoint x: 694, startPoint y: 239, endPoint x: 740, endPoint y: 468, distance: 233.6
click at [740, 468] on div "Janela de atendimento Grade de atendimento Capacidade Transportadoras Veículos …" at bounding box center [784, 375] width 1568 height 750
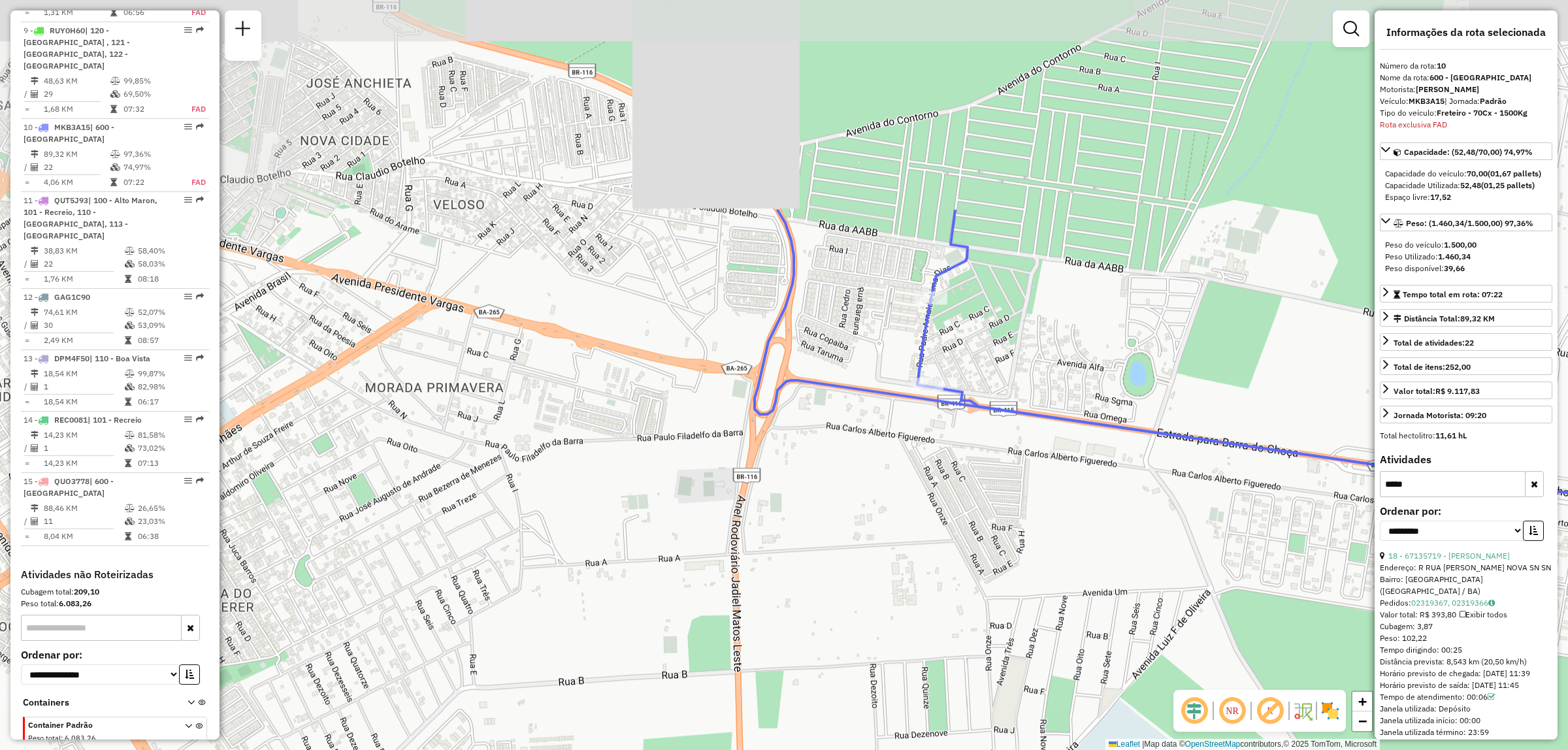
drag, startPoint x: 1008, startPoint y: 190, endPoint x: 935, endPoint y: 475, distance: 294.2
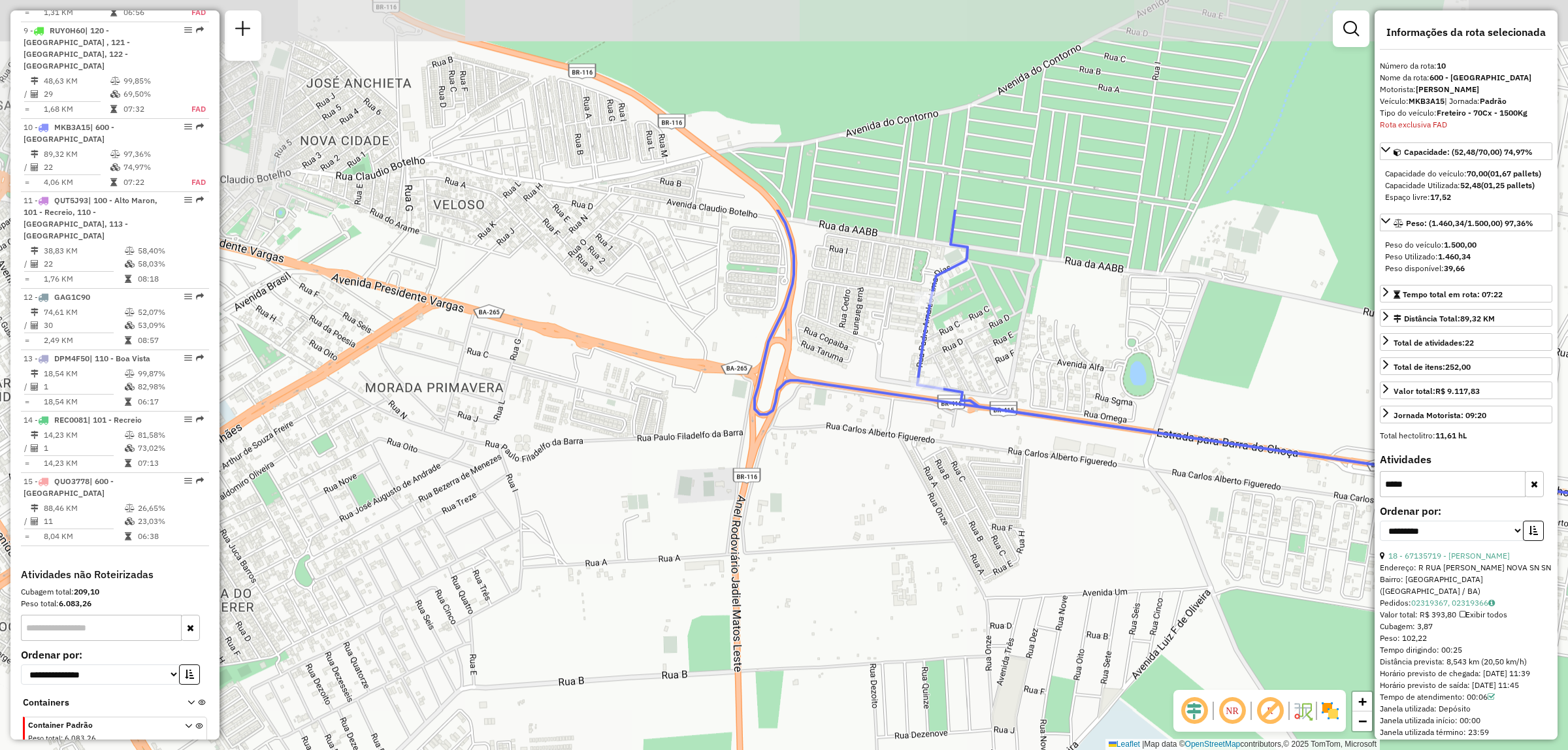
click at [935, 475] on div "Janela de atendimento Grade de atendimento Capacidade Transportadoras Veículos …" at bounding box center [784, 375] width 1568 height 750
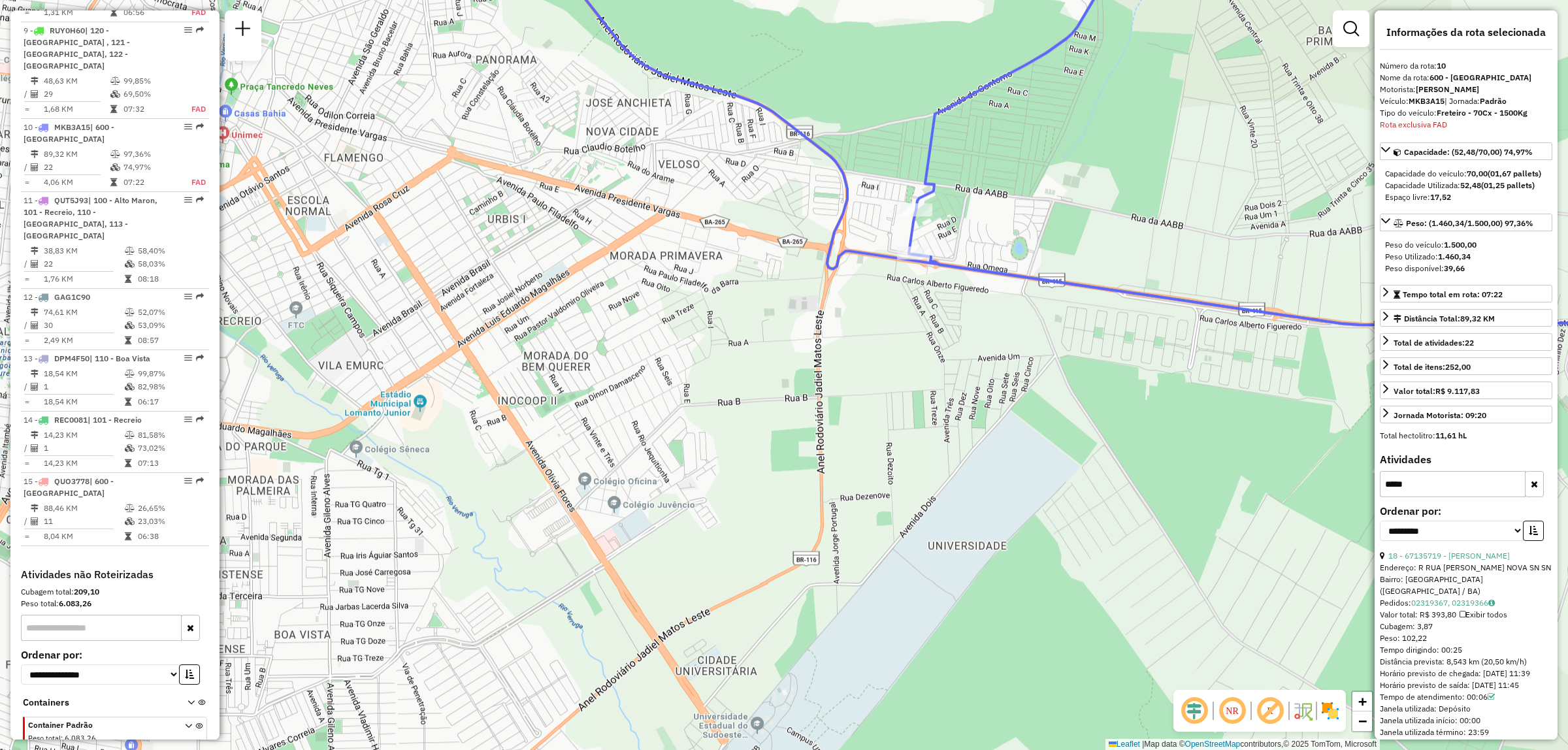
drag, startPoint x: 864, startPoint y: 246, endPoint x: 906, endPoint y: 312, distance: 78.2
click at [913, 307] on div "Janela de atendimento Grade de atendimento Capacidade Transportadoras Veículos …" at bounding box center [784, 375] width 1568 height 750
